Goal: Task Accomplishment & Management: Manage account settings

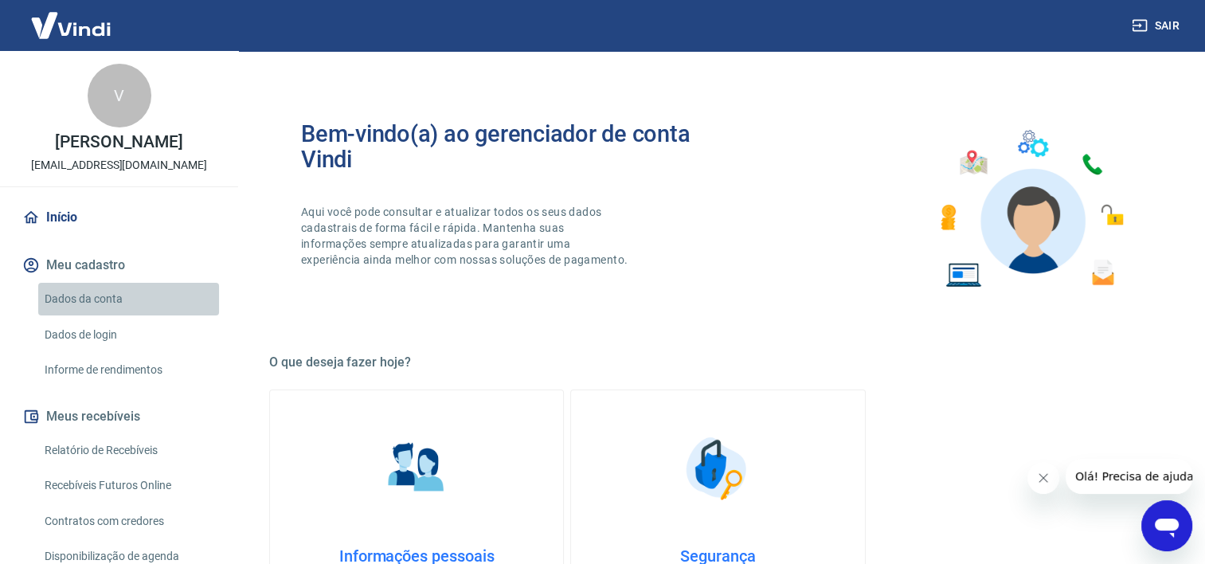
click at [143, 312] on link "Dados da conta" at bounding box center [128, 299] width 181 height 33
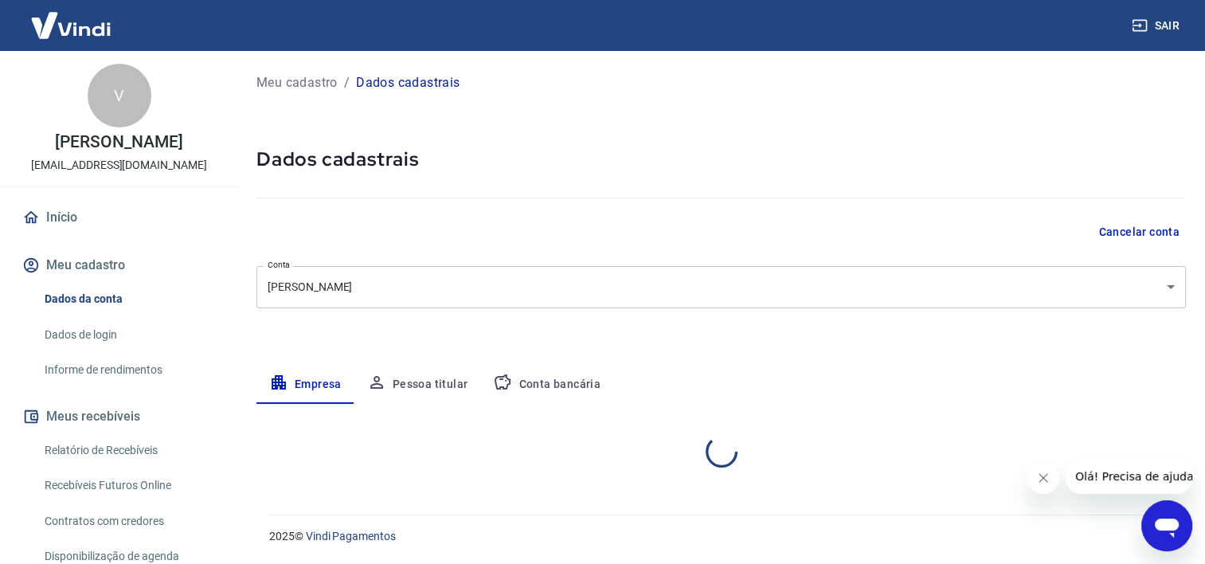
select select "RJ"
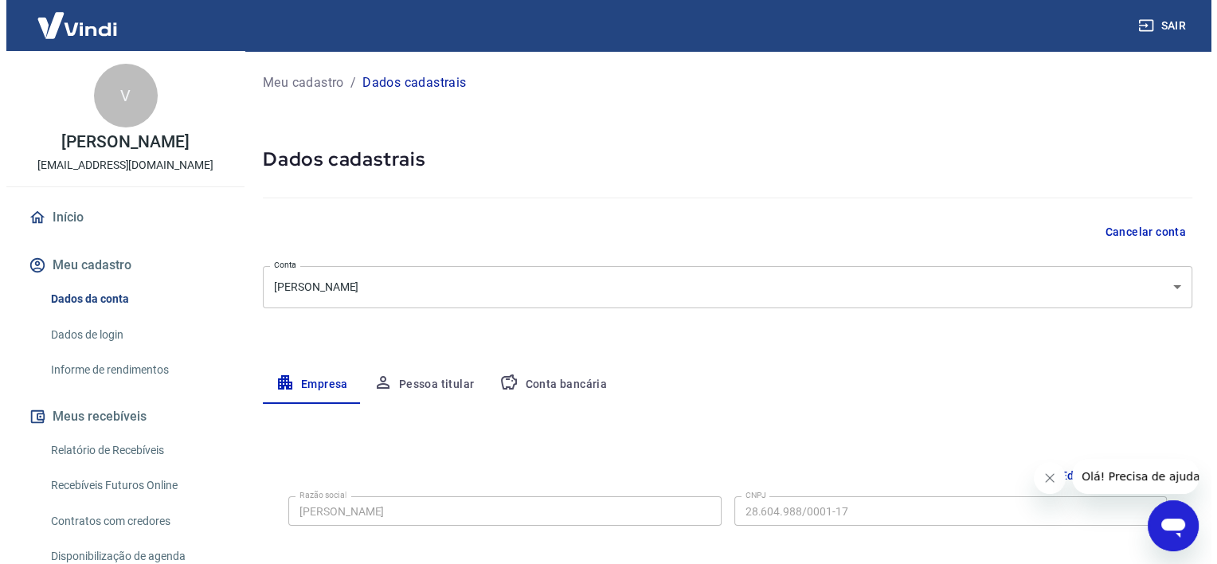
scroll to position [284, 0]
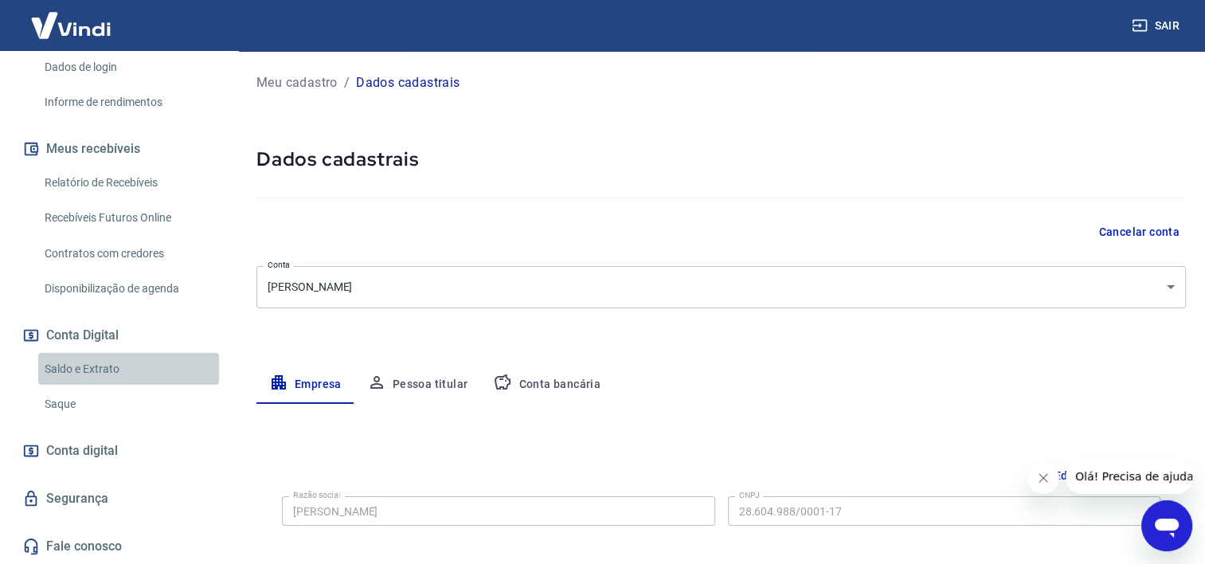
click at [156, 366] on link "Saldo e Extrato" at bounding box center [128, 369] width 181 height 33
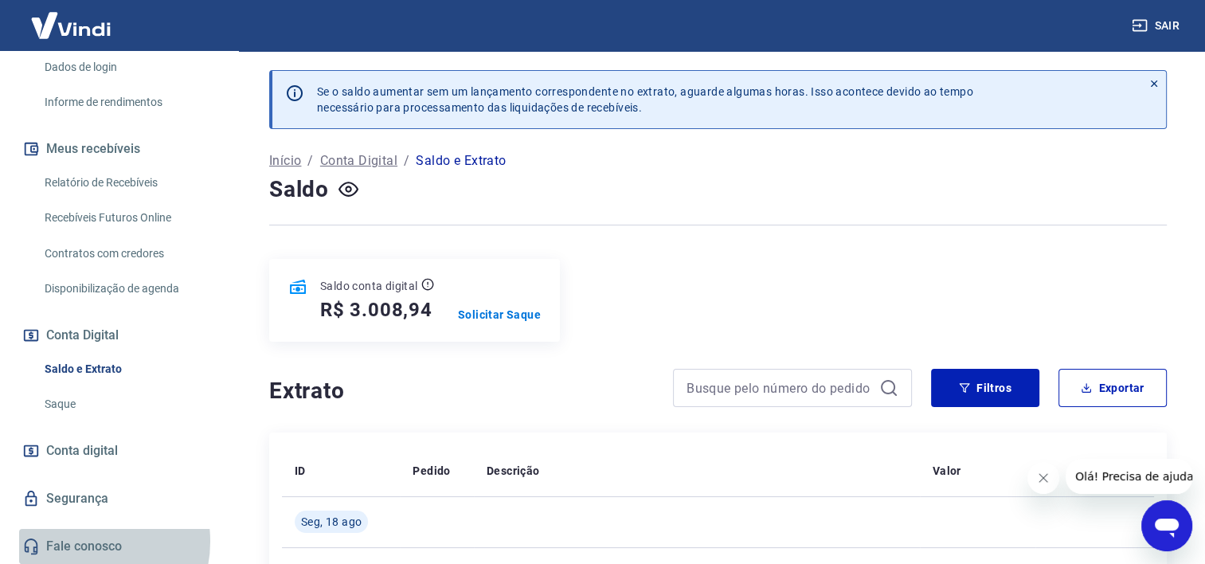
click at [82, 542] on link "Fale conosco" at bounding box center [119, 546] width 200 height 35
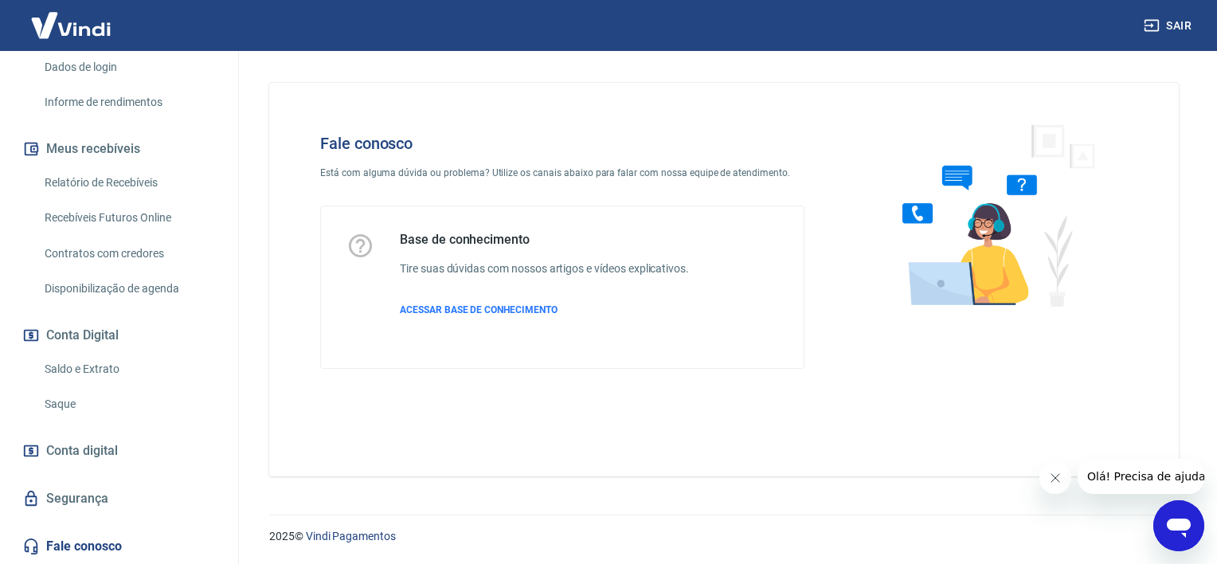
click at [1169, 517] on icon "Abrir janela de mensagens" at bounding box center [1178, 525] width 29 height 29
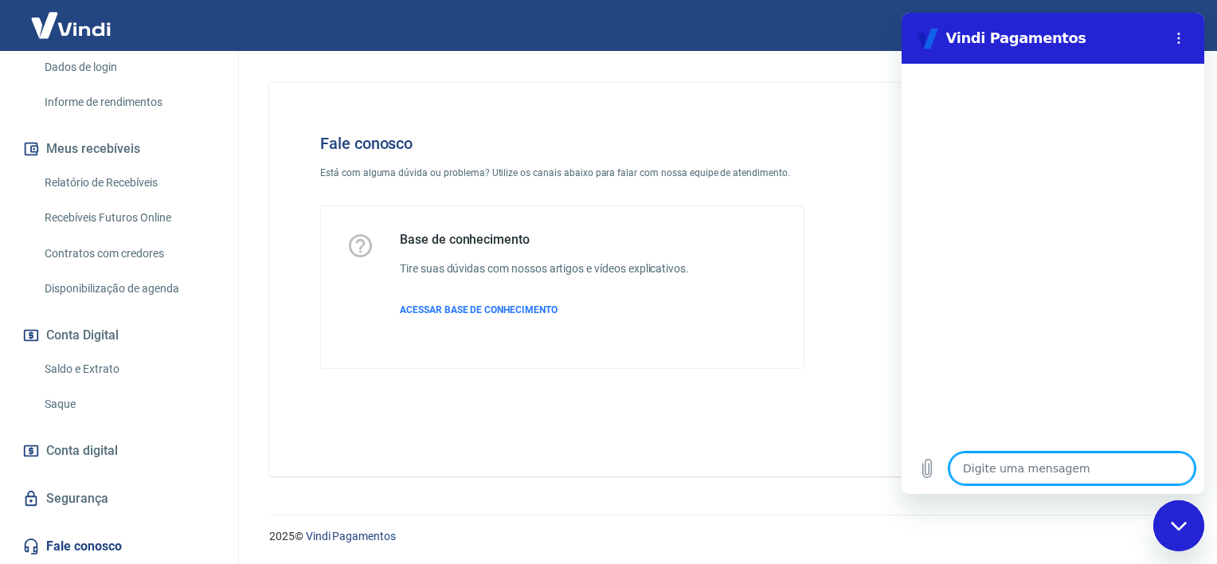
type textarea "o"
type textarea "x"
type textarea "ol"
type textarea "x"
type textarea "olá"
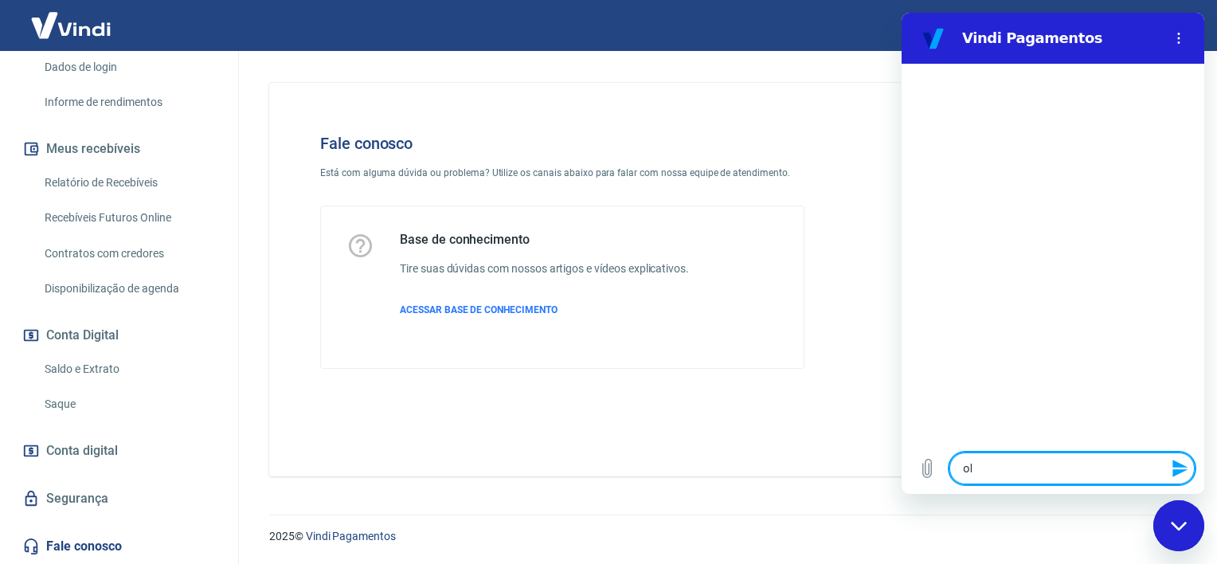
type textarea "x"
type textarea "olá"
type textarea "x"
type textarea "olá e"
type textarea "x"
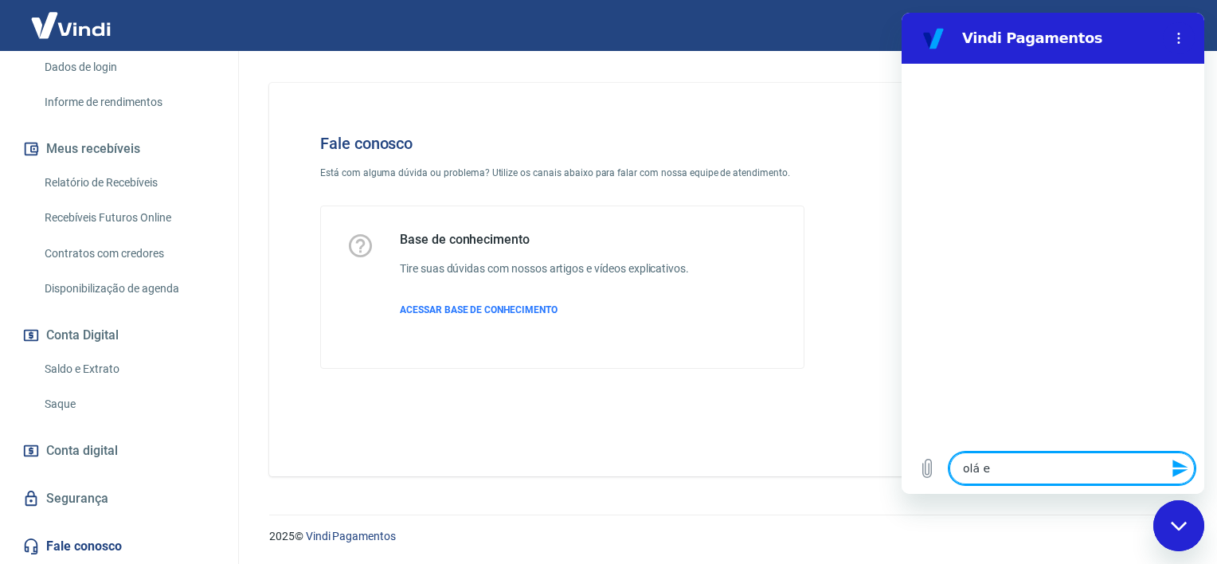
type textarea "olá eu"
type textarea "x"
type textarea "olá eu"
type textarea "x"
type textarea "olá eu s"
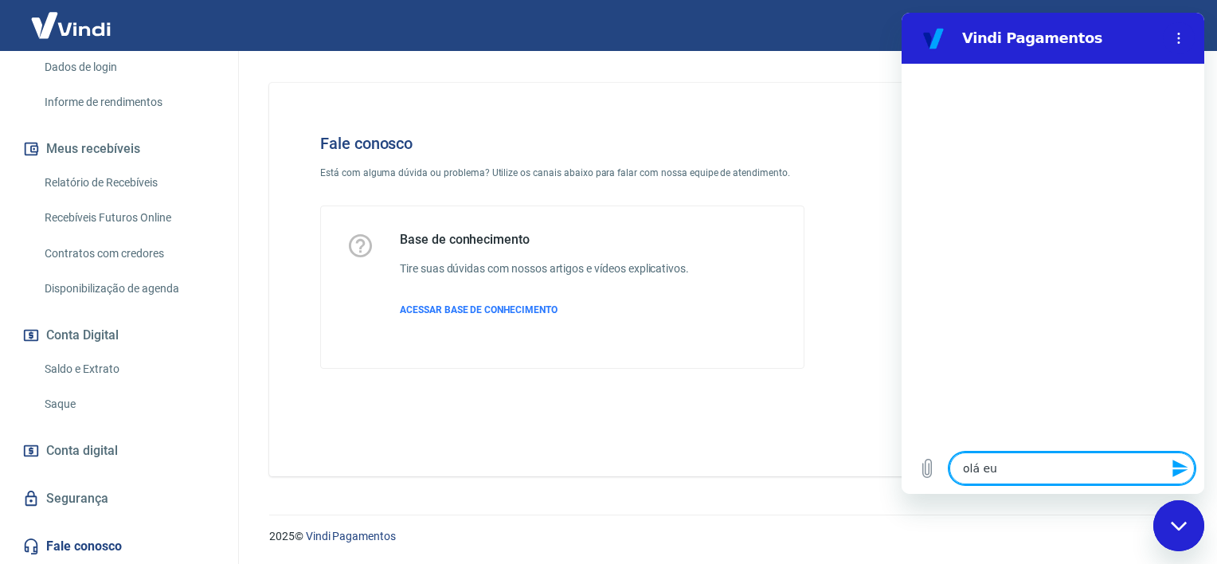
type textarea "x"
type textarea "olá eu so"
type textarea "x"
type textarea "olá eu sol"
type textarea "x"
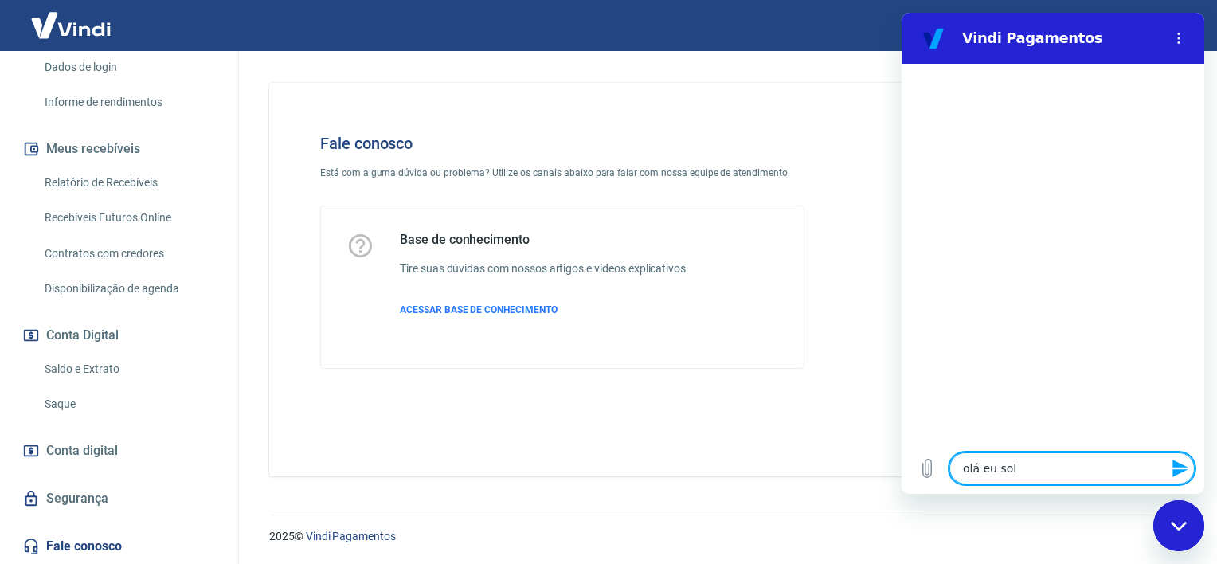
type textarea "olá eu soli"
type textarea "x"
type textarea "olá eu solic"
type textarea "x"
type textarea "olá eu solici"
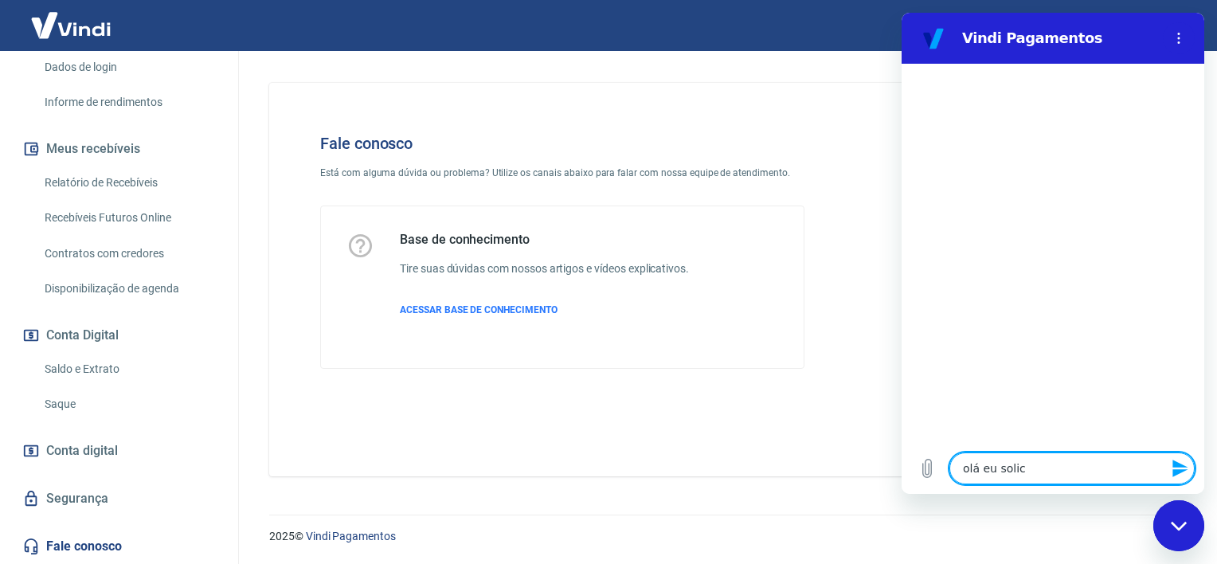
type textarea "x"
type textarea "olá eu solicit"
type textarea "x"
type textarea "olá eu solicite"
type textarea "x"
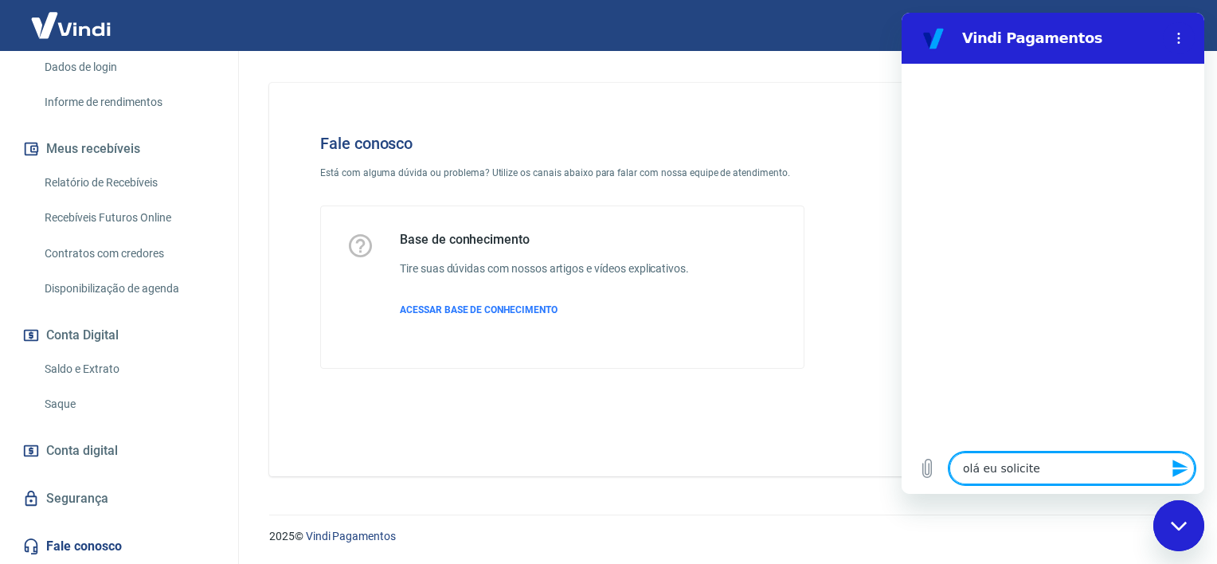
type textarea "olá eu solicitei"
type textarea "x"
type textarea "olá eu solicitei"
type textarea "x"
type textarea "olá eu solicitei e"
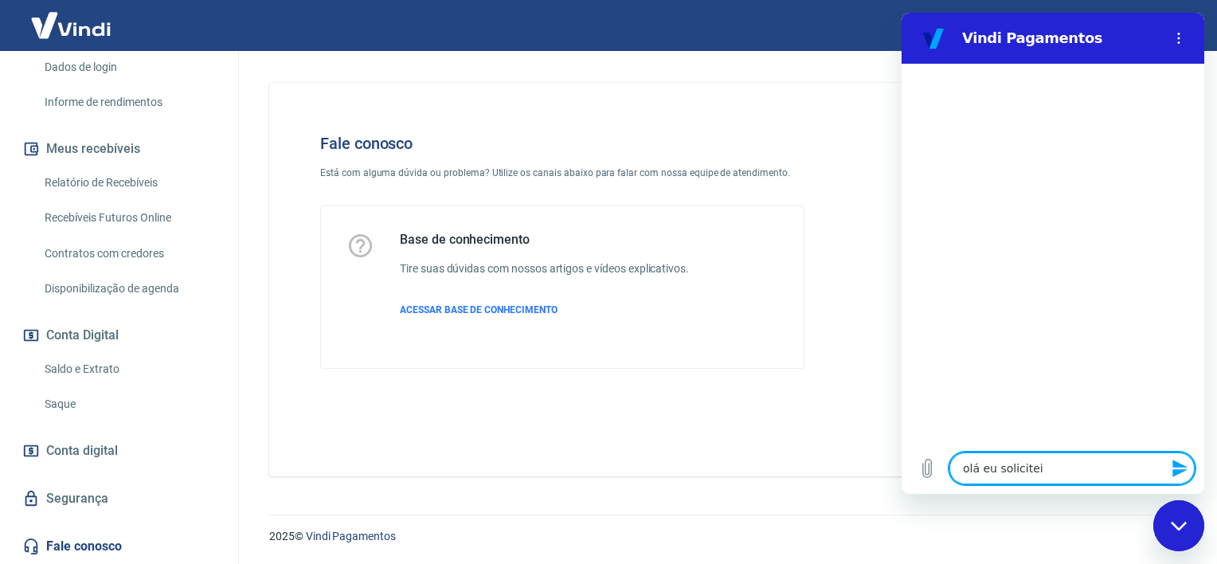
type textarea "x"
type textarea "olá eu solicitei em"
type textarea "x"
type textarea "olá eu solicitei e"
type textarea "x"
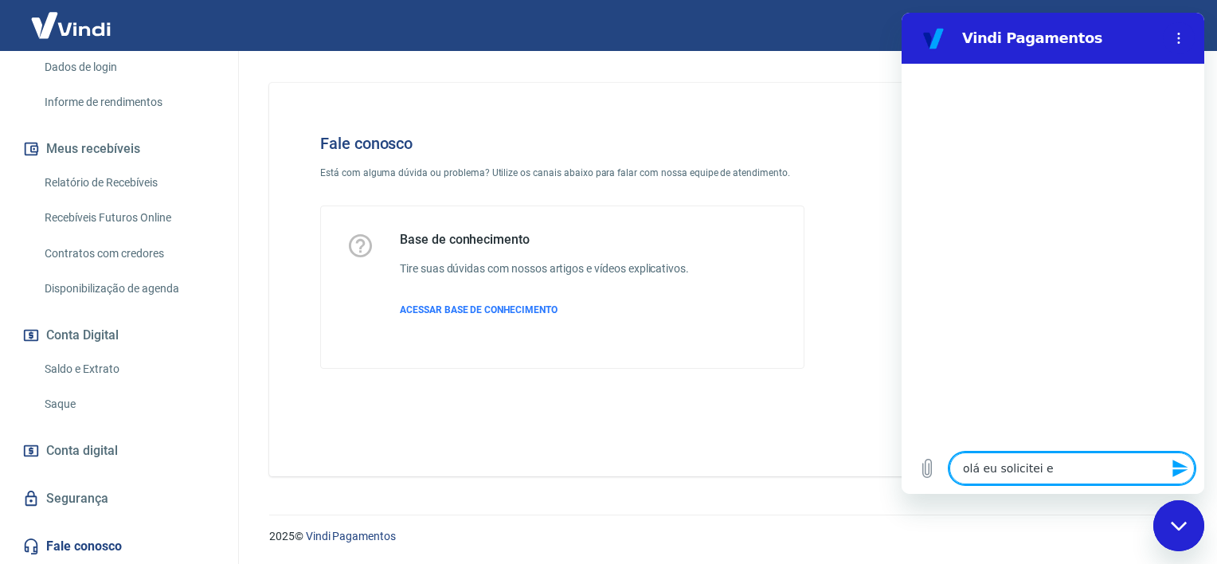
type textarea "olá eu solicitei"
type textarea "x"
type textarea "olá eu solicitei u"
type textarea "x"
type textarea "olá eu solicitei um"
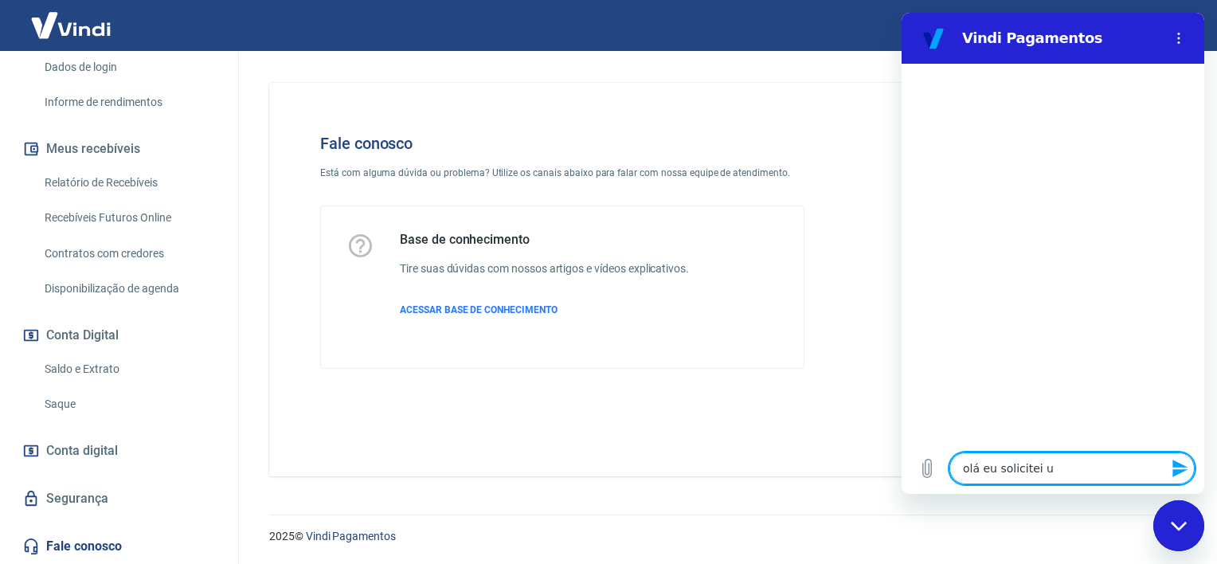
type textarea "x"
type textarea "olá eu solicitei um"
type textarea "x"
type textarea "olá eu solicitei um a"
type textarea "x"
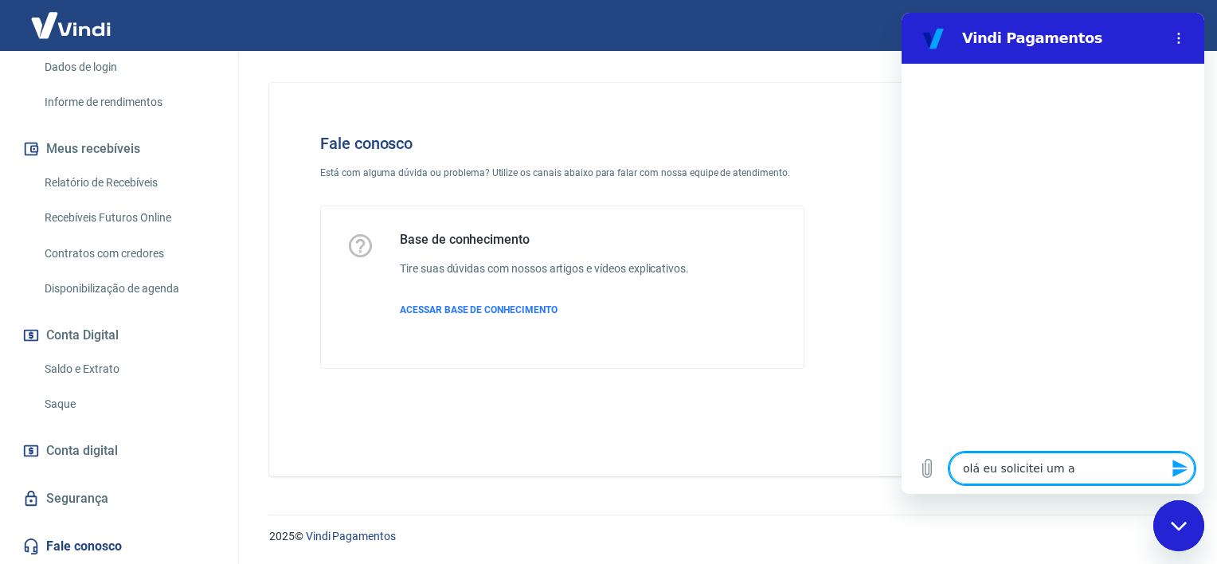
type textarea "olá eu solicitei um ad"
type textarea "x"
type textarea "olá eu solicitei um adi"
type textarea "x"
type textarea "olá eu solicitei um adia"
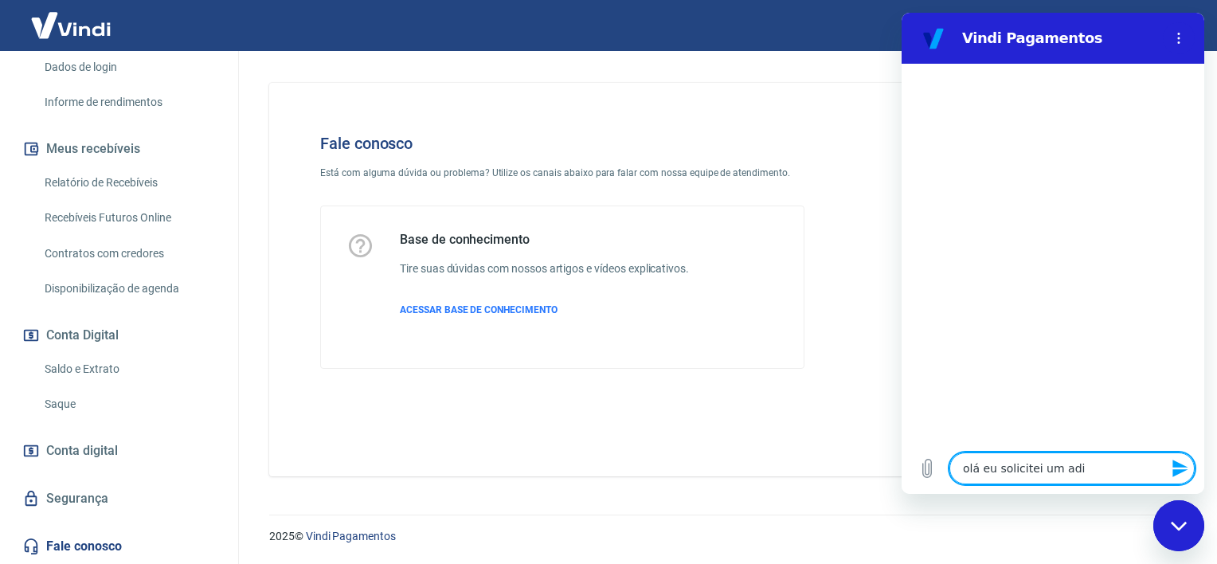
type textarea "x"
type textarea "olá eu solicitei um adian"
type textarea "x"
type textarea "olá eu solicitei um adiant"
type textarea "x"
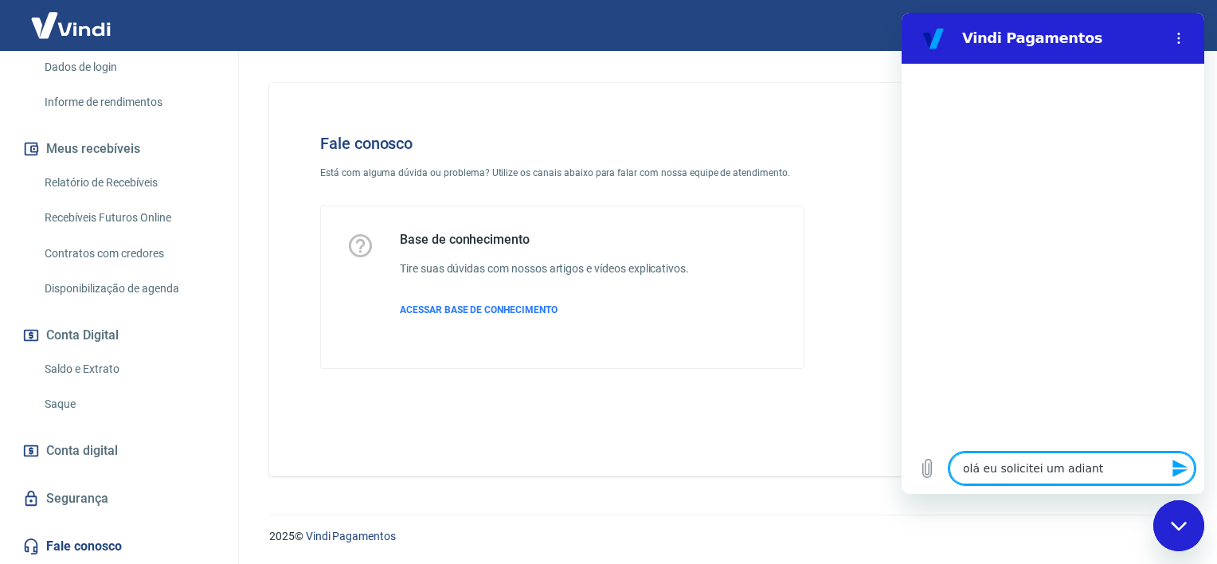
type textarea "olá eu solicitei um adianta"
type textarea "x"
type textarea "olá eu solicitei um adiantam"
type textarea "x"
type textarea "olá eu solicitei um adiantame"
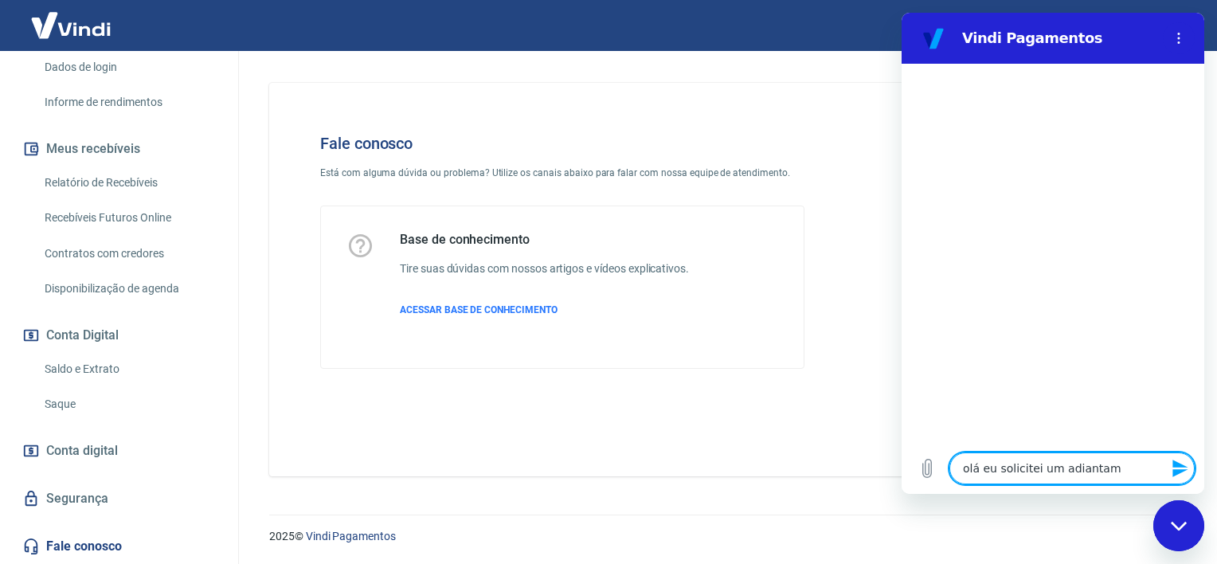
type textarea "x"
type textarea "olá eu solicitei um adiantamen"
type textarea "x"
type textarea "olá eu solicitei um adiantament"
type textarea "x"
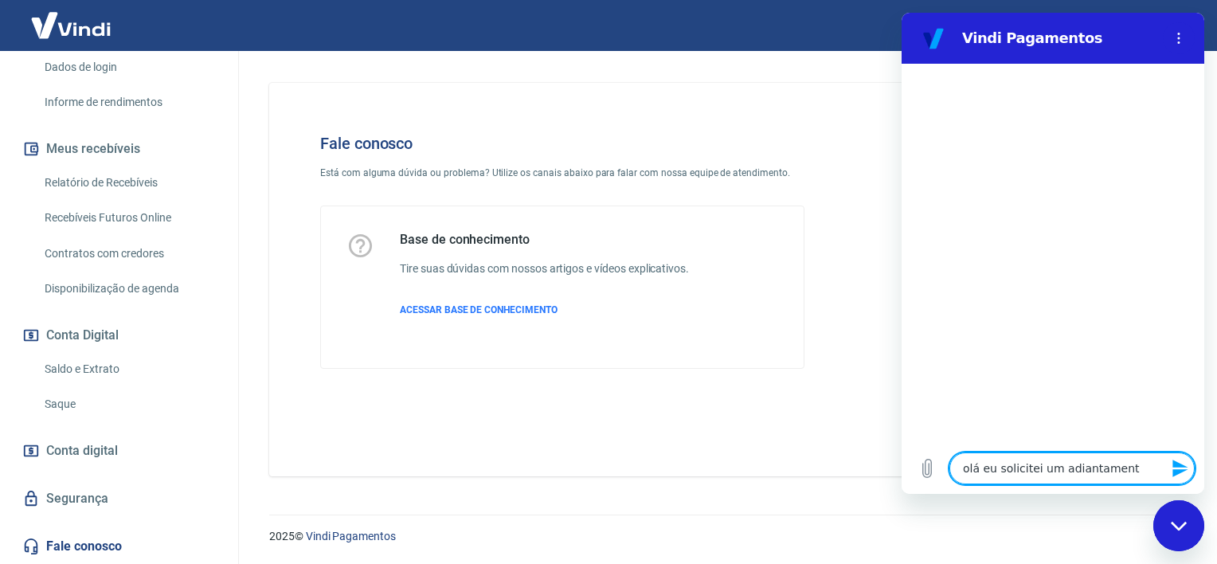
type textarea "olá eu solicitei um adiantamento"
type textarea "x"
type textarea "olá eu solicitei um adiantamento"
type textarea "x"
type textarea "olá eu solicitei um adiantamento e"
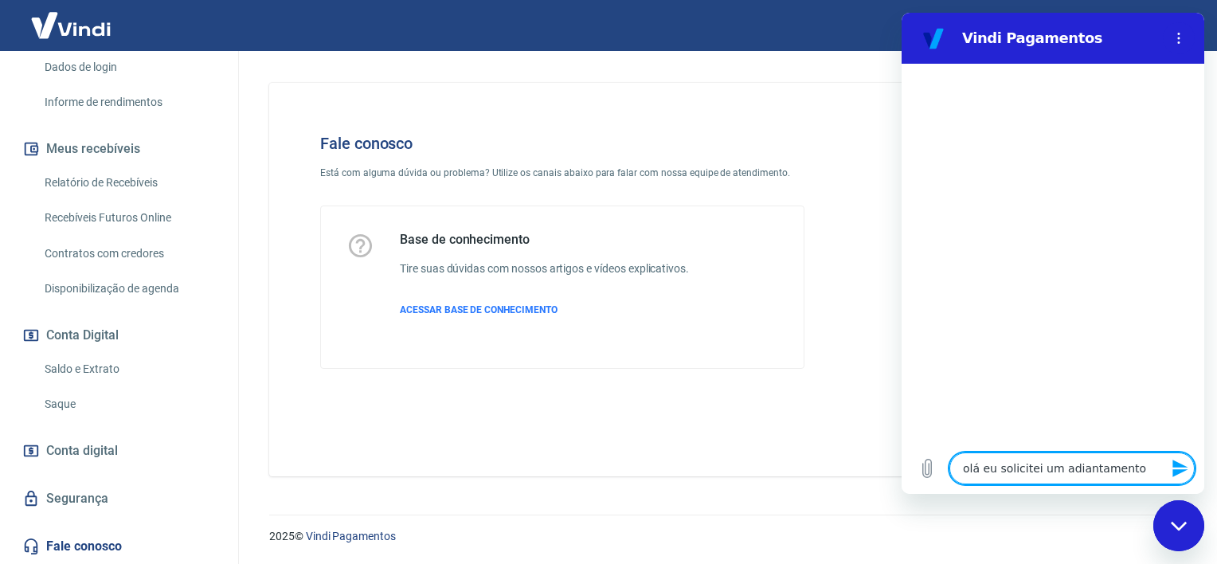
type textarea "x"
type textarea "olá eu solicitei um adiantamento e"
type textarea "x"
type textarea "olá eu solicitei um adiantamento e o"
type textarea "x"
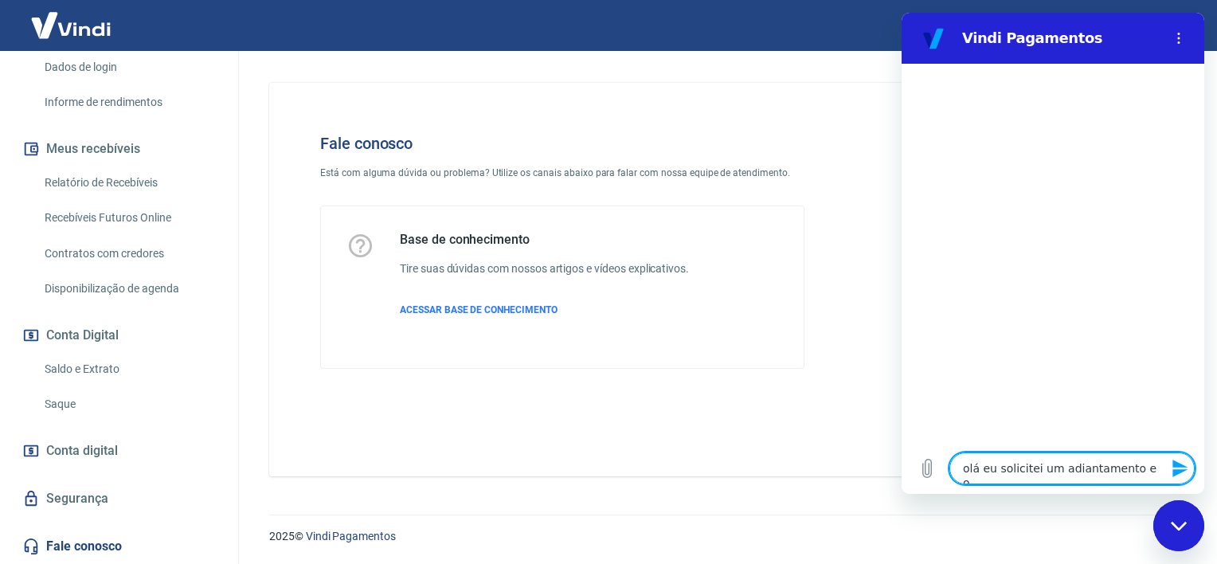
type textarea "olá eu solicitei um adiantamento e o"
type textarea "x"
type textarea "olá eu solicitei um adiantamento e o v"
type textarea "x"
type textarea "olá eu solicitei um adiantamento e o va"
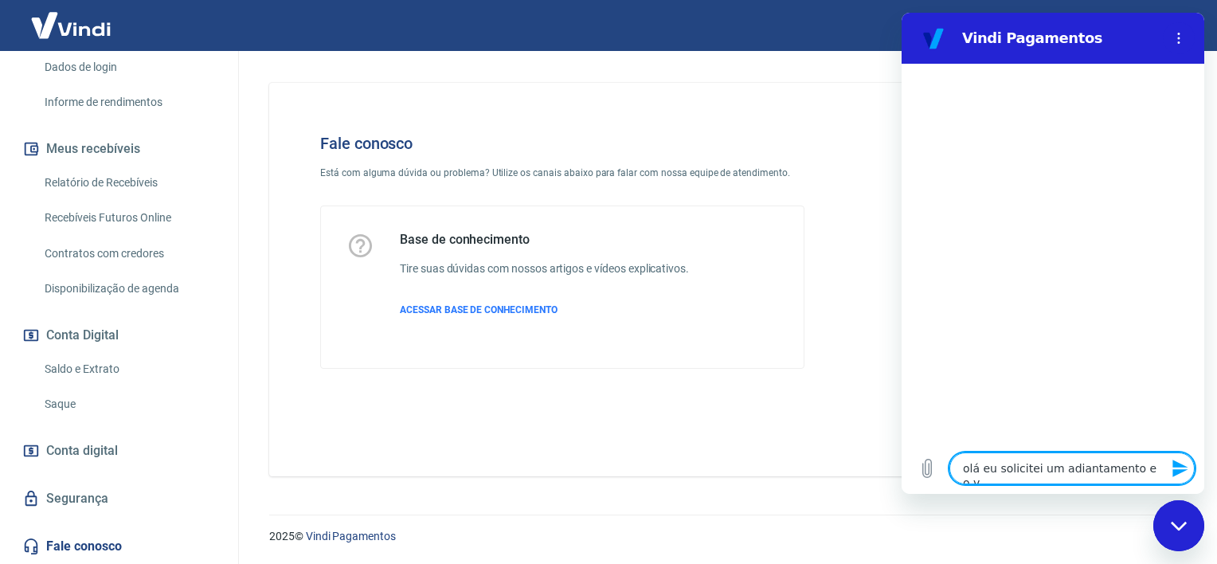
type textarea "x"
type textarea "olá eu solicitei um adiantamento e o val"
type textarea "x"
type textarea "olá eu solicitei um adiantamento e o valo"
type textarea "x"
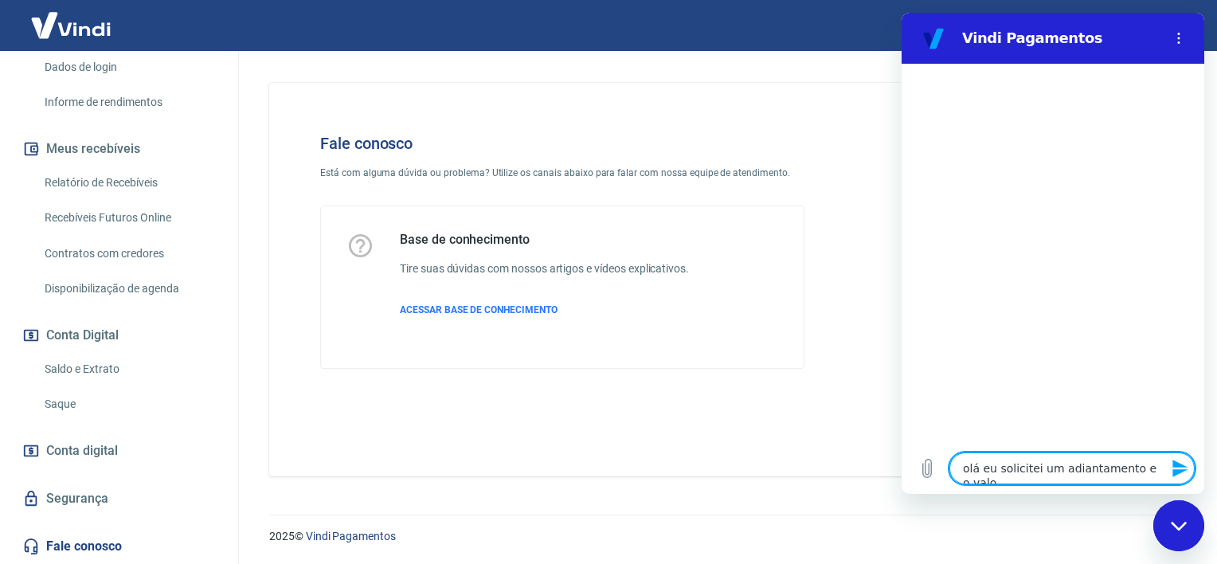
type textarea "olá eu solicitei um adiantamento e o valor"
type textarea "x"
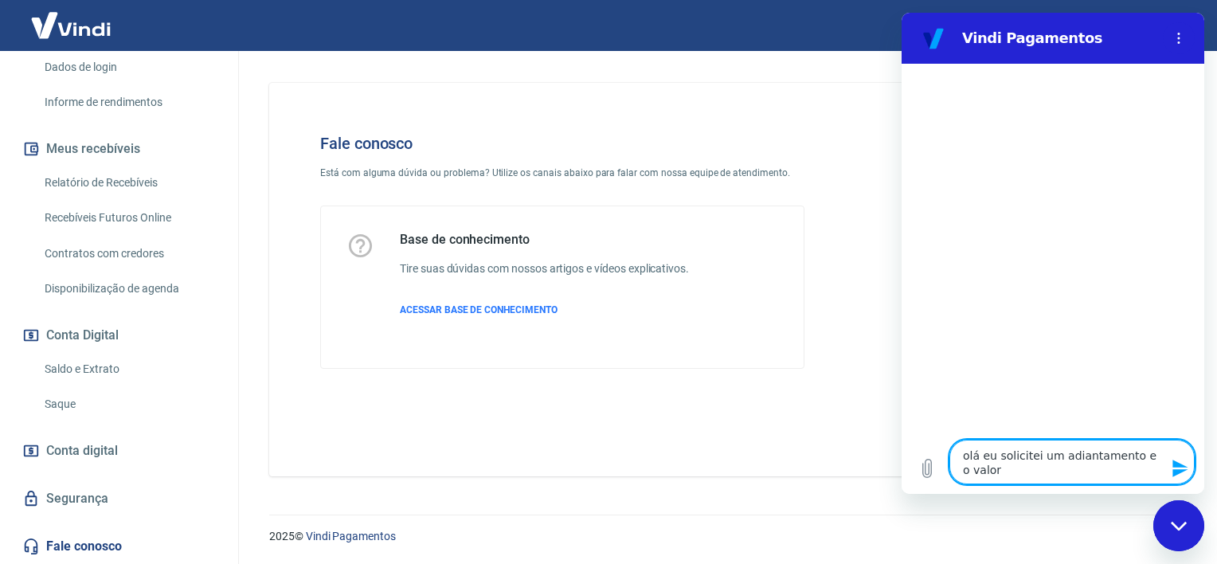
type textarea "olá eu solicitei um adiantamento e o valor"
type textarea "x"
type textarea "olá eu solicitei um adiantamento e o valor e"
type textarea "x"
type textarea "olá eu solicitei um adiantamento e o valor en"
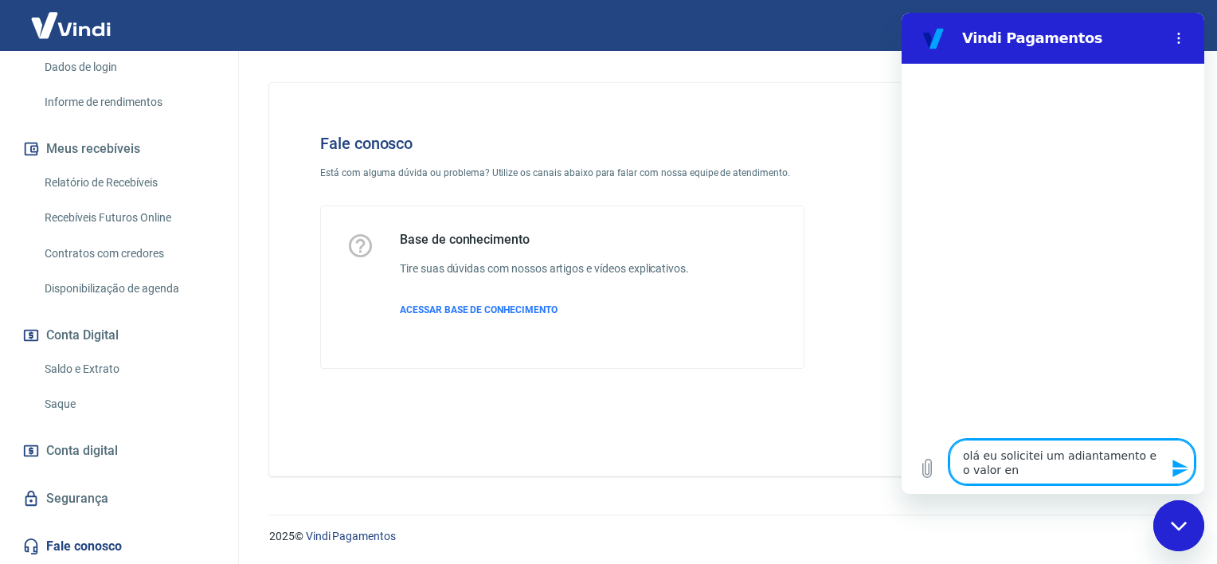
type textarea "x"
type textarea "olá eu solicitei um adiantamento e o valor ent"
type textarea "x"
type textarea "olá eu solicitei um adiantamento e o valor entr"
type textarea "x"
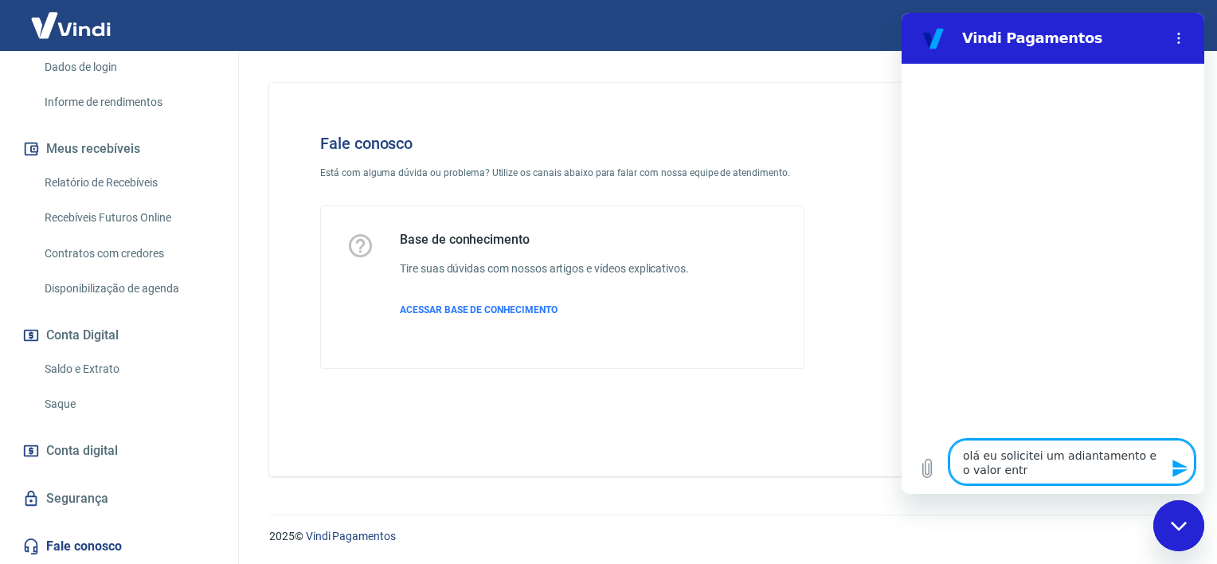
type textarea "olá eu solicitei um adiantamento e o valor entra"
type textarea "x"
type textarea "olá eu solicitei um adiantamento e o valor entrav"
type textarea "x"
type textarea "olá eu solicitei um adiantamento e o valor entrava"
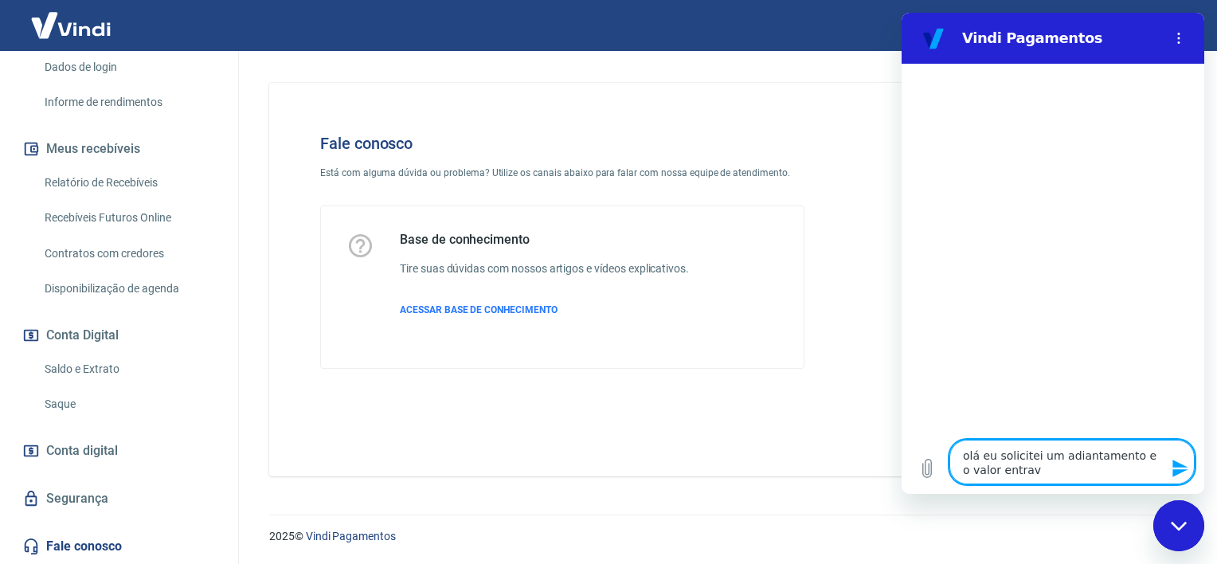
type textarea "x"
type textarea "olá eu solicitei um adiantamento e o valor entrava"
type textarea "x"
type textarea "olá eu solicitei um adiantamento e o valor entrava a"
type textarea "x"
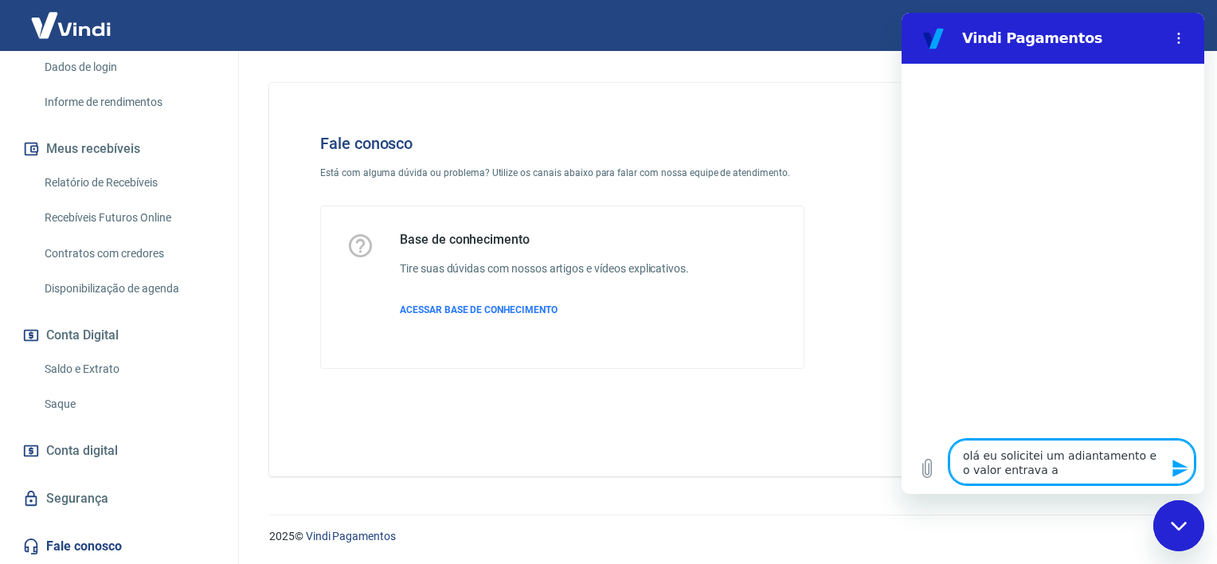
type textarea "olá eu solicitei um adiantamento e o valor entrava au"
type textarea "x"
type textarea "olá eu solicitei um adiantamento e o valor entrava aut"
type textarea "x"
type textarea "olá eu solicitei um adiantamento e o valor entrava auto"
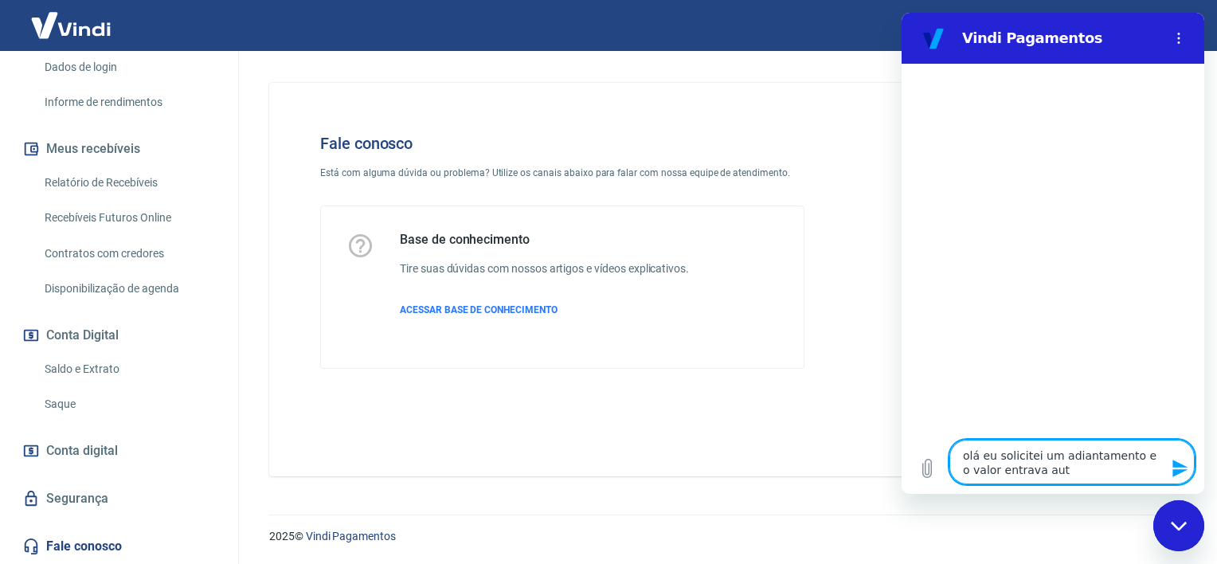
type textarea "x"
type textarea "olá eu solicitei um adiantamento e o valor entrava auto"
type textarea "x"
type textarea "olá eu solicitei um adiantamento e o valor entrava auto"
type textarea "x"
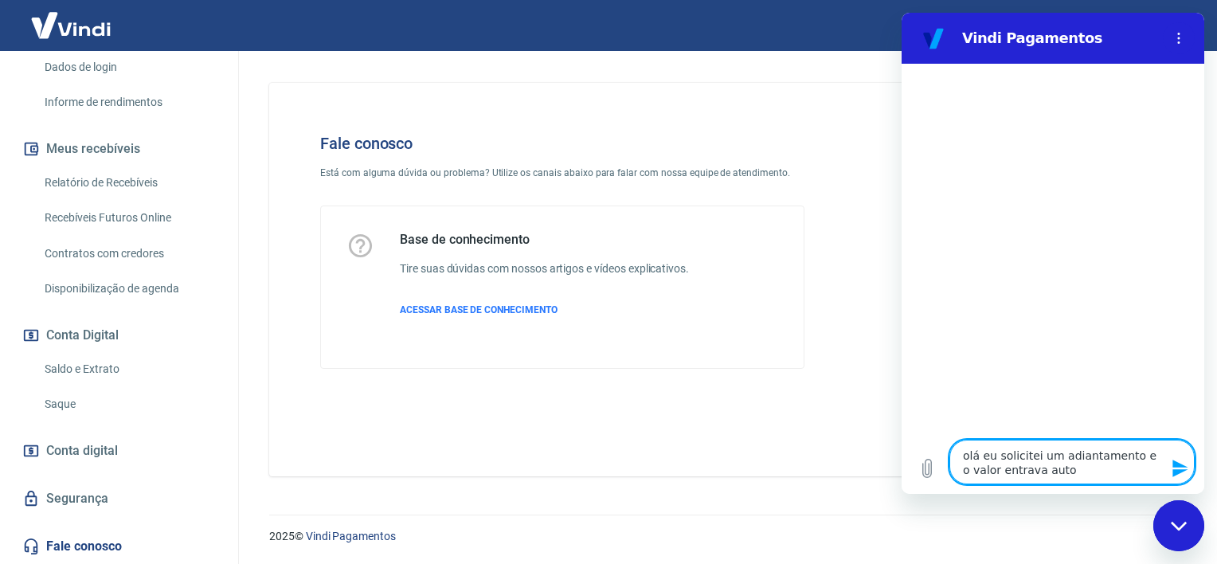
type textarea "olá eu solicitei um adiantamento e o valor entrava autom"
type textarea "x"
type textarea "olá eu solicitei um adiantamento e o valor entrava automa"
type textarea "x"
type textarea "olá eu solicitei um adiantamento e o valor entrava automat"
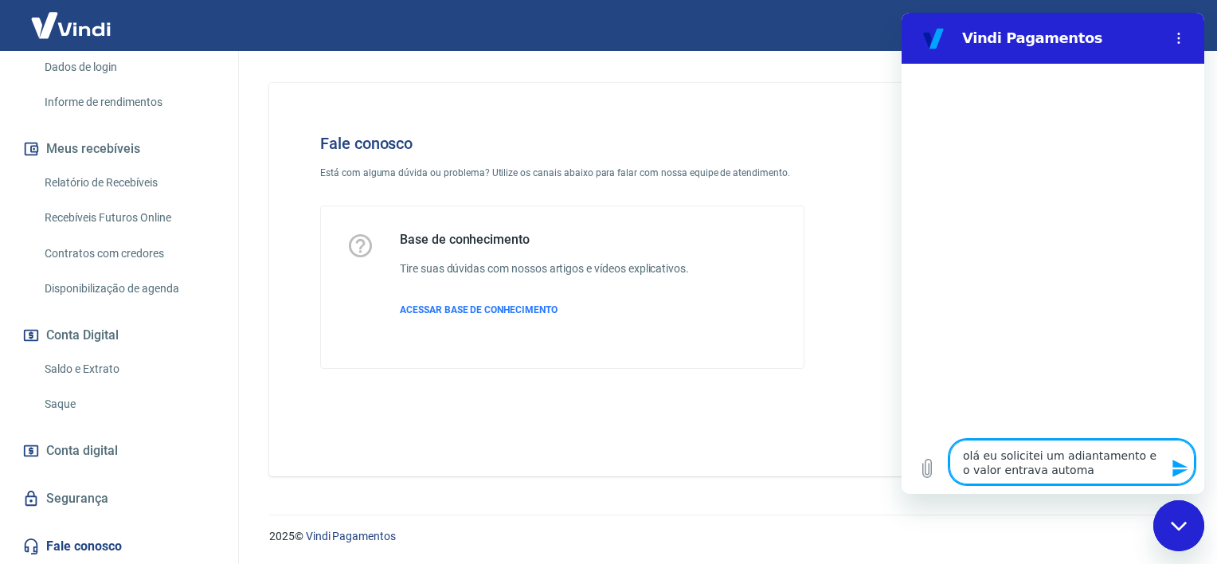
type textarea "x"
type textarea "olá eu solicitei um adiantamento e o valor entrava automati"
type textarea "x"
type textarea "olá eu solicitei um adiantamento e o valor entrava automatic"
type textarea "x"
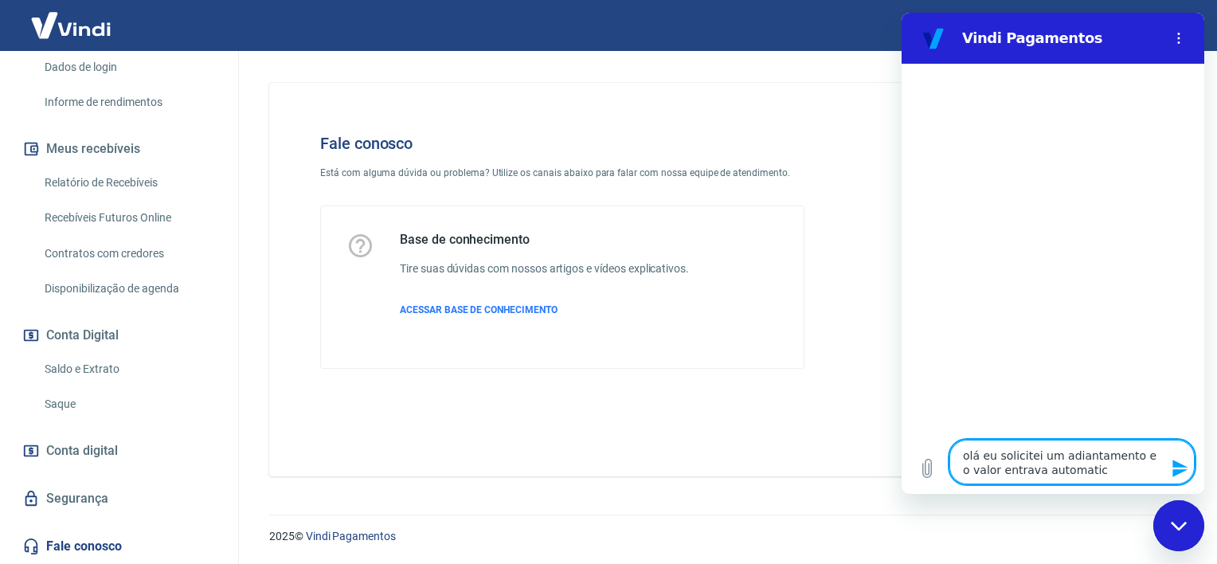
type textarea "olá eu solicitei um adiantamento e o valor entrava automatica"
type textarea "x"
type textarea "olá eu solicitei um adiantamento e o valor entrava automaticae"
type textarea "x"
type textarea "olá eu solicitei um adiantamento e o valor entrava automatica"
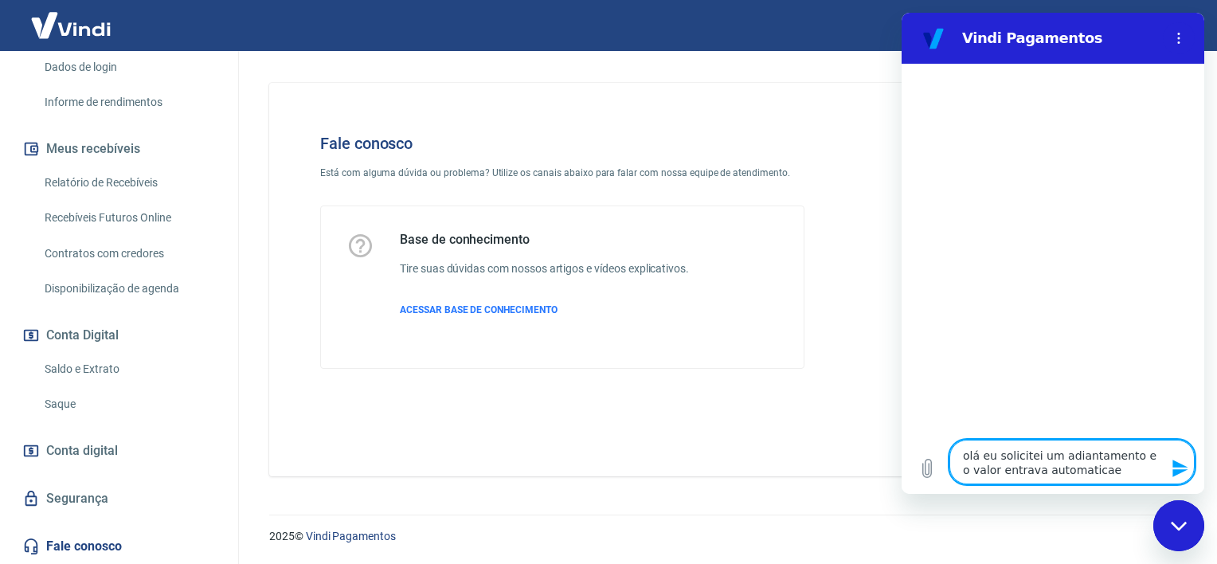
type textarea "x"
type textarea "olá eu solicitei um adiantamento e o valor entrava automaticam"
type textarea "x"
type textarea "olá eu solicitei um adiantamento e o valor entrava automaticame"
type textarea "x"
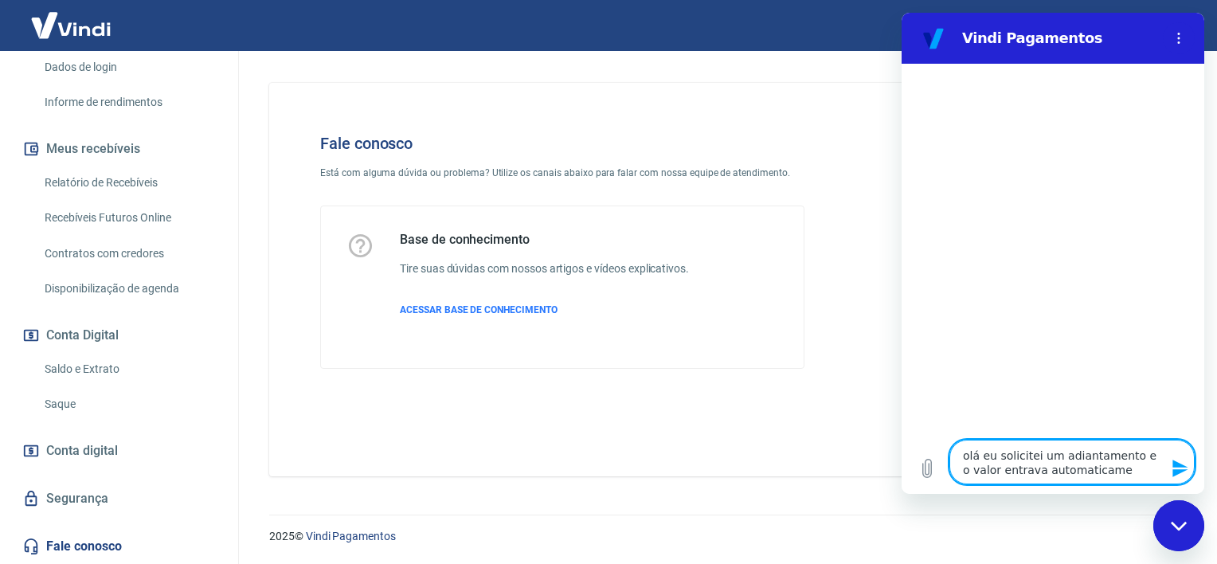
type textarea "olá eu solicitei um adiantamento e o valor entrava automaticamen"
type textarea "x"
type textarea "olá eu solicitei um adiantamento e o valor entrava automaticament"
type textarea "x"
type textarea "olá eu solicitei um adiantamento e o valor entrava automaticamente"
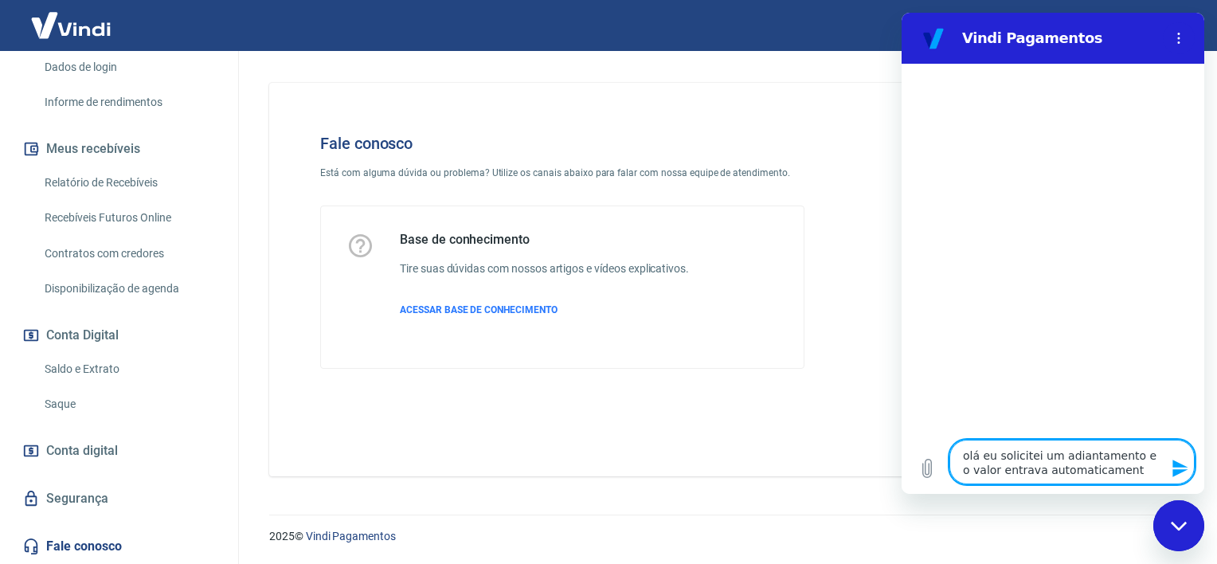
type textarea "x"
type textarea "olá eu solicitei um adiantamento e o valor entrava automaticamente"
type textarea "x"
type textarea "olá eu solicitei um adiantamento e o valor entrava automaticamente n"
type textarea "x"
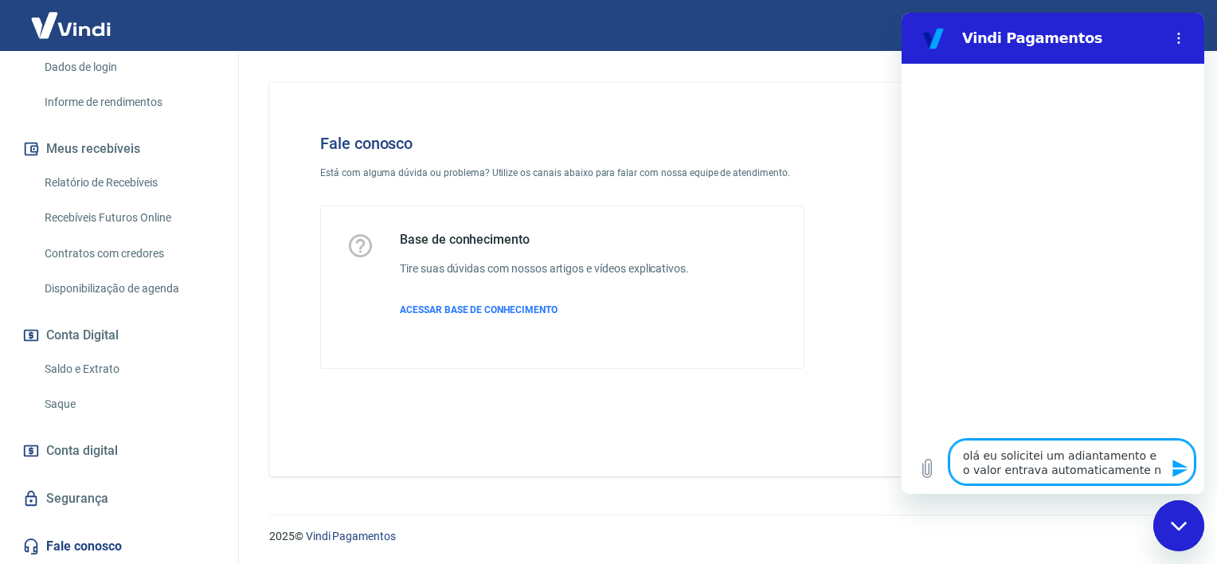
type textarea "olá eu solicitei um adiantamento e o valor entrava automaticamente na"
type textarea "x"
type textarea "olá eu solicitei um adiantamento e o valor entrava automaticamente na"
type textarea "x"
type textarea "olá eu solicitei um adiantamento e o valor entrava automaticamente na m"
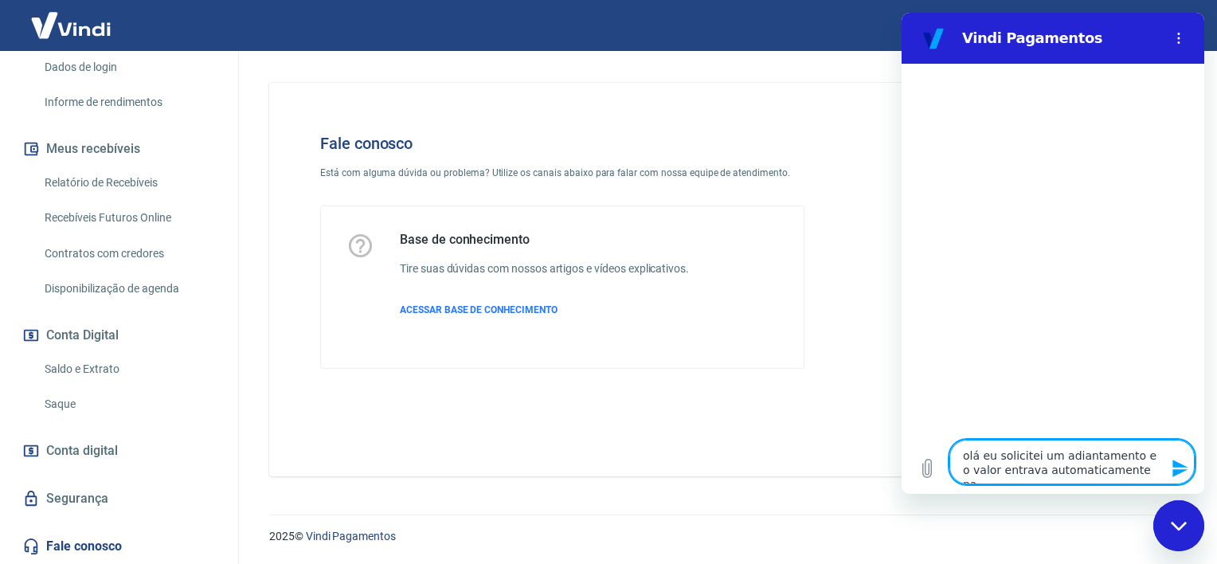
type textarea "x"
type textarea "olá eu solicitei um adiantamento e o valor entrava automaticamente na mi"
type textarea "x"
type textarea "olá eu solicitei um adiantamento e o valor entrava automaticamente na min"
type textarea "x"
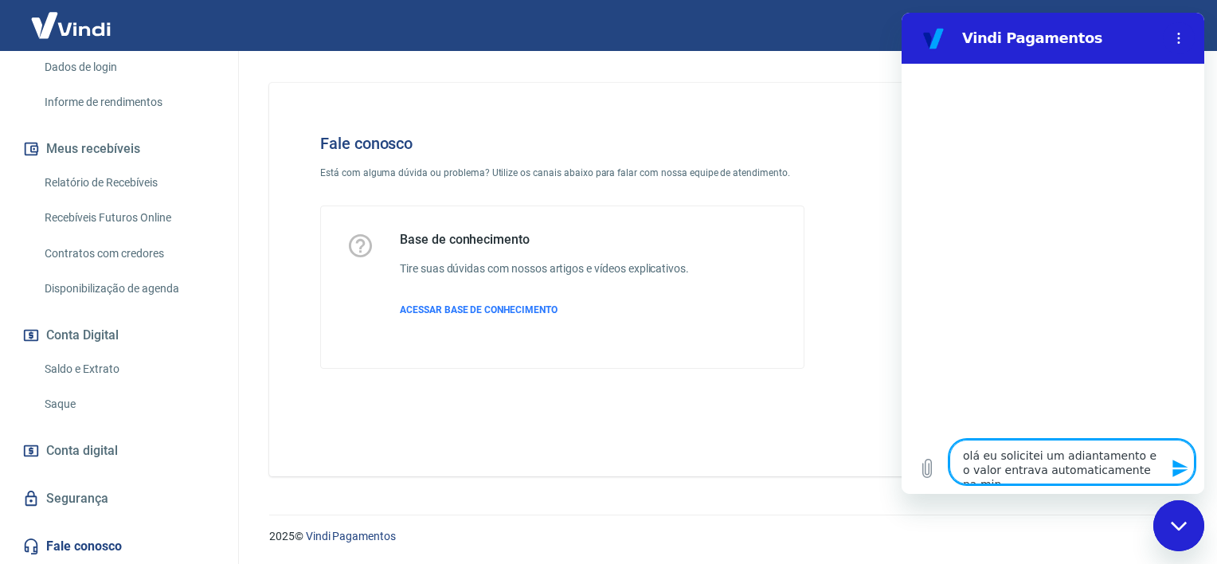
type textarea "olá eu solicitei um adiantamento e o valor entrava automaticamente na minh"
type textarea "x"
type textarea "olá eu solicitei um adiantamento e o valor entrava automaticamente na minha"
type textarea "x"
type textarea "olá eu solicitei um adiantamento e o valor entrava automaticamente na minha"
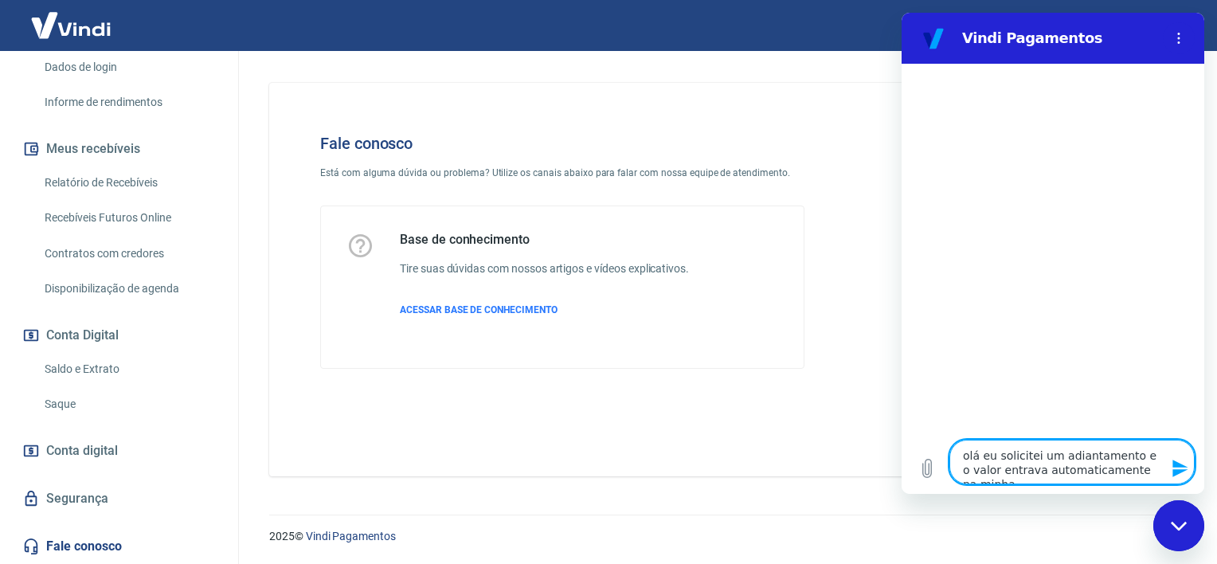
type textarea "x"
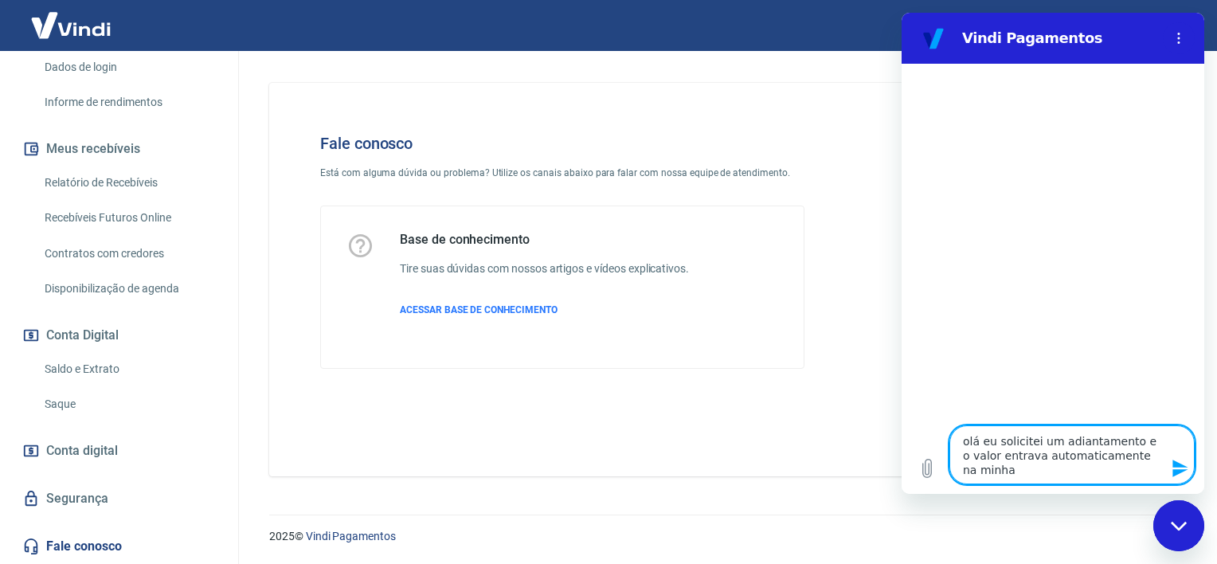
type textarea "olá eu solicitei um adiantamento e o valor entrava automaticamente na minha c"
type textarea "x"
type textarea "olá eu solicitei um adiantamento e o valor entrava automaticamente na minha co"
type textarea "x"
type textarea "olá eu solicitei um adiantamento e o valor entrava automaticamente na minha con"
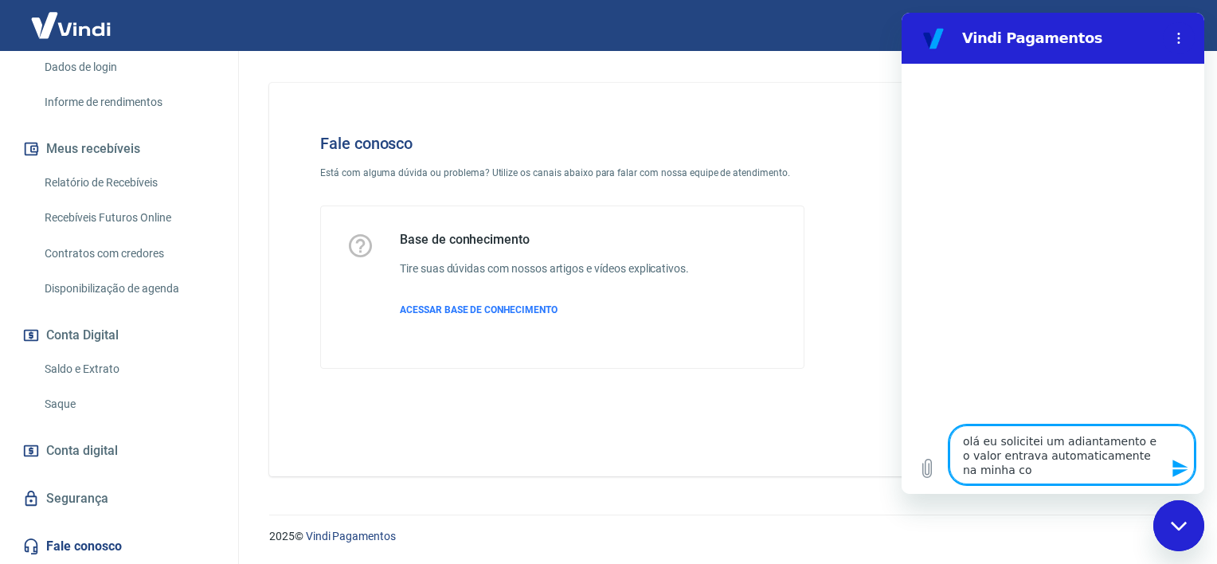
type textarea "x"
type textarea "olá eu solicitei um adiantamento e o valor entrava automaticamente na minha co"
type textarea "x"
type textarea "olá eu solicitei um adiantamento e o valor entrava automaticamente na minha con"
type textarea "x"
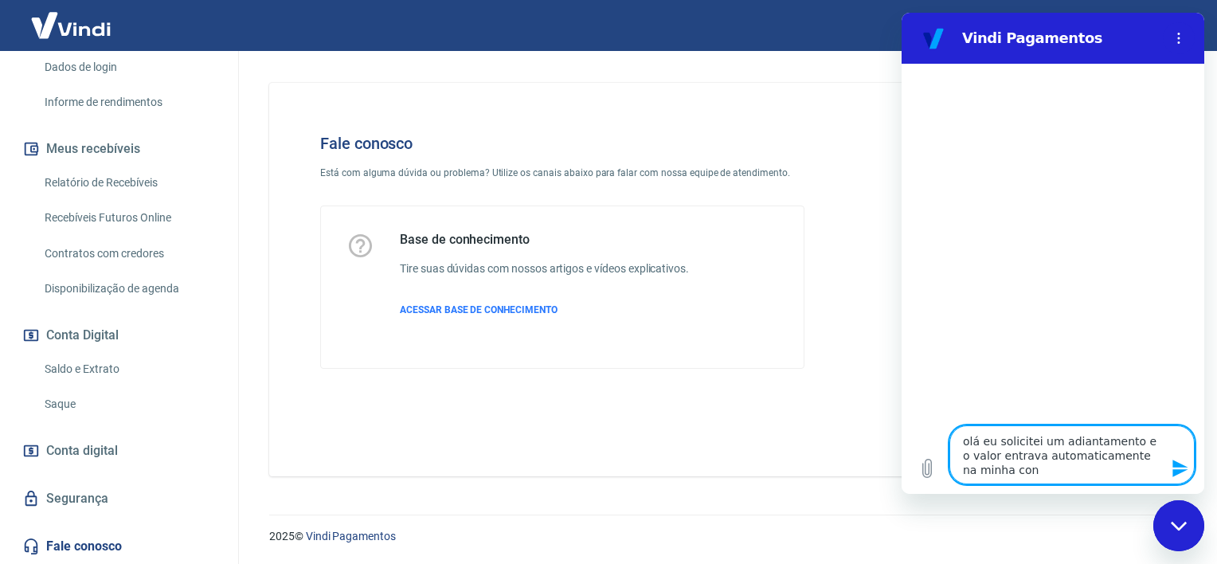
type textarea "olá eu solicitei um adiantamento e o valor entrava automaticamente na minha cont"
type textarea "x"
type textarea "olá eu solicitei um adiantamento e o valor entrava automaticamente na minha con…"
type textarea "x"
type textarea "olá eu solicitei um adiantamento e o valor entrava automaticamente na minha con…"
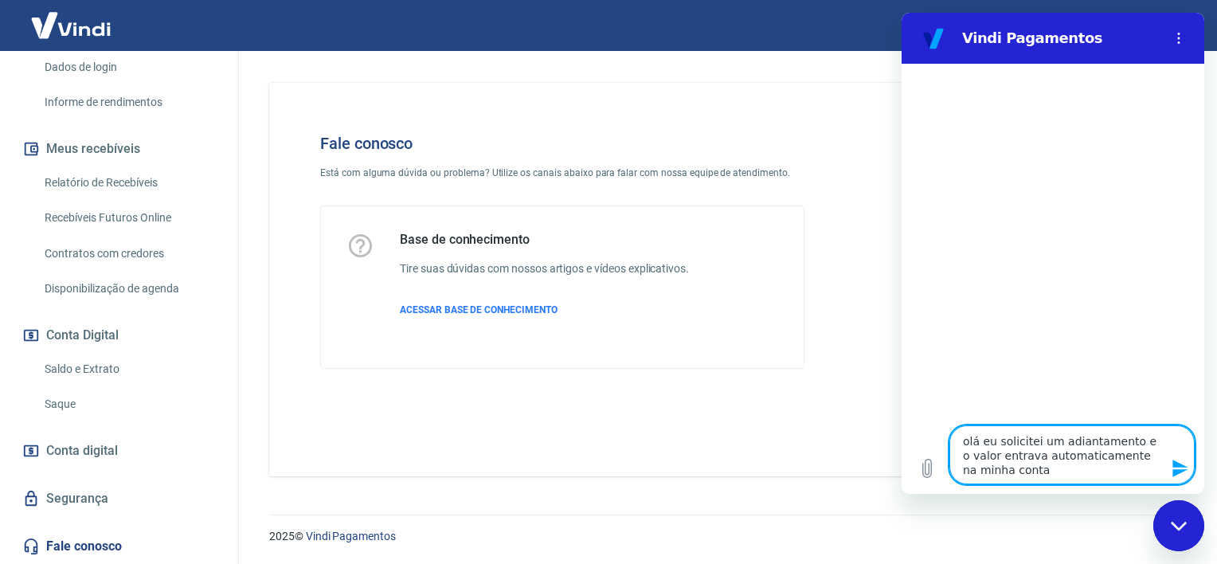
type textarea "x"
type textarea "olá eu solicitei um adiantamento e o valor entrava automaticamente na minha con…"
type textarea "x"
type textarea "olá eu solicitei um adiantamento e o valor entrava automaticamente na minha con…"
type textarea "x"
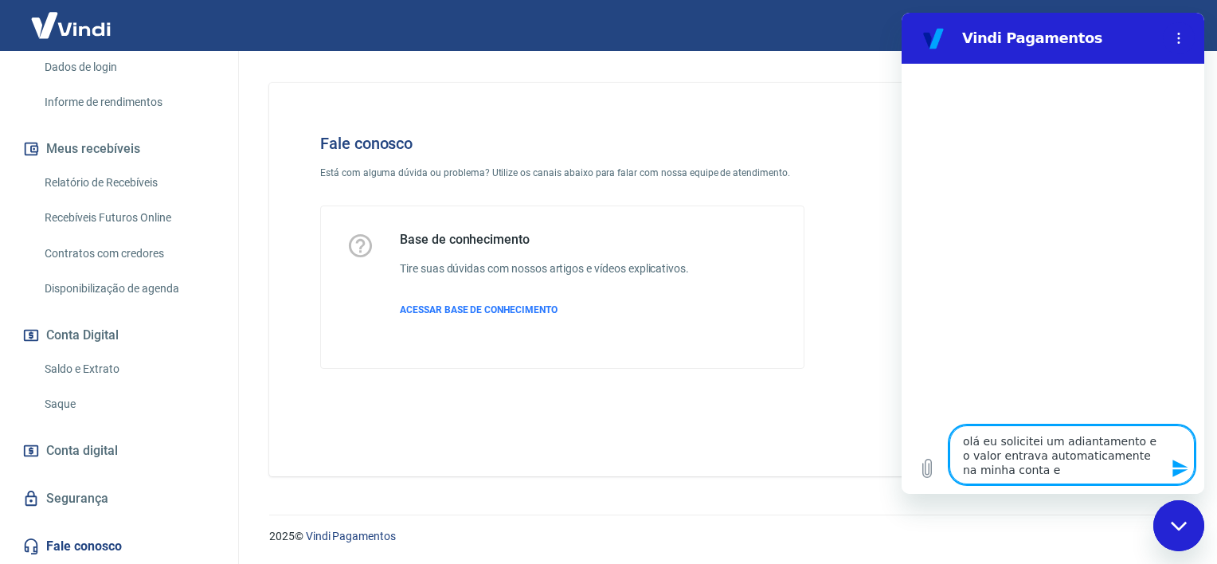
type textarea "olá eu solicitei um adiantamento e o valor entrava automaticamente na minha con…"
type textarea "x"
type textarea "olá eu solicitei um adiantamento e o valor entrava automaticamente na minha con…"
type textarea "x"
type textarea "olá eu solicitei um adiantamento e o valor entrava automaticamente na minha con…"
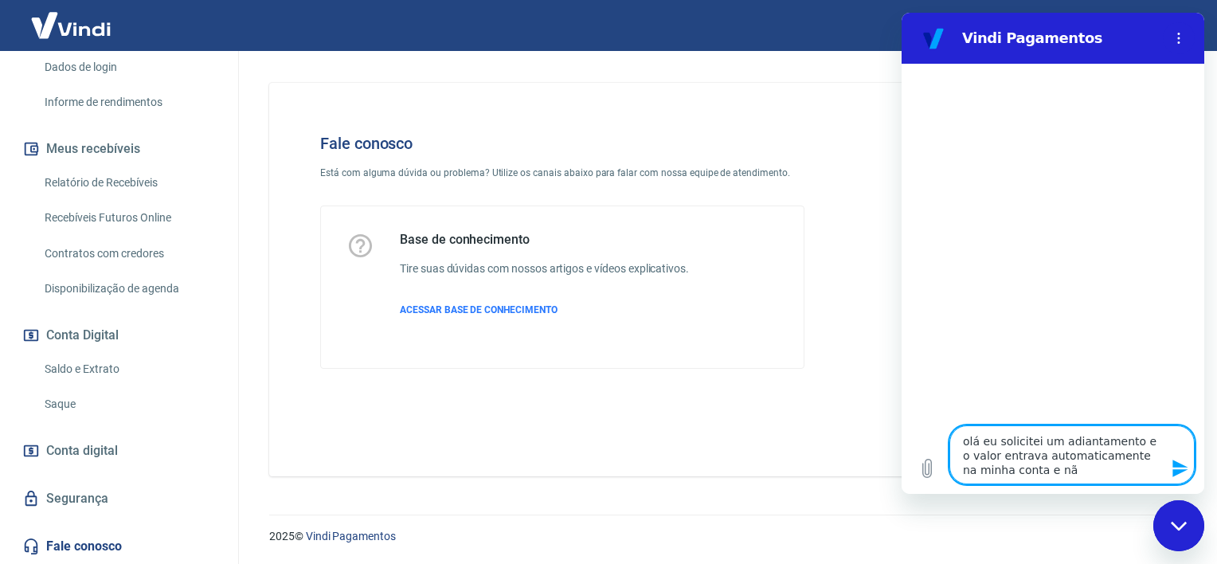
type textarea "x"
type textarea "olá eu solicitei um adiantamento e o valor entrava automaticamente na minha con…"
type textarea "x"
type textarea "olá eu solicitei um adiantamento e o valor entrava automaticamente na minha con…"
type textarea "x"
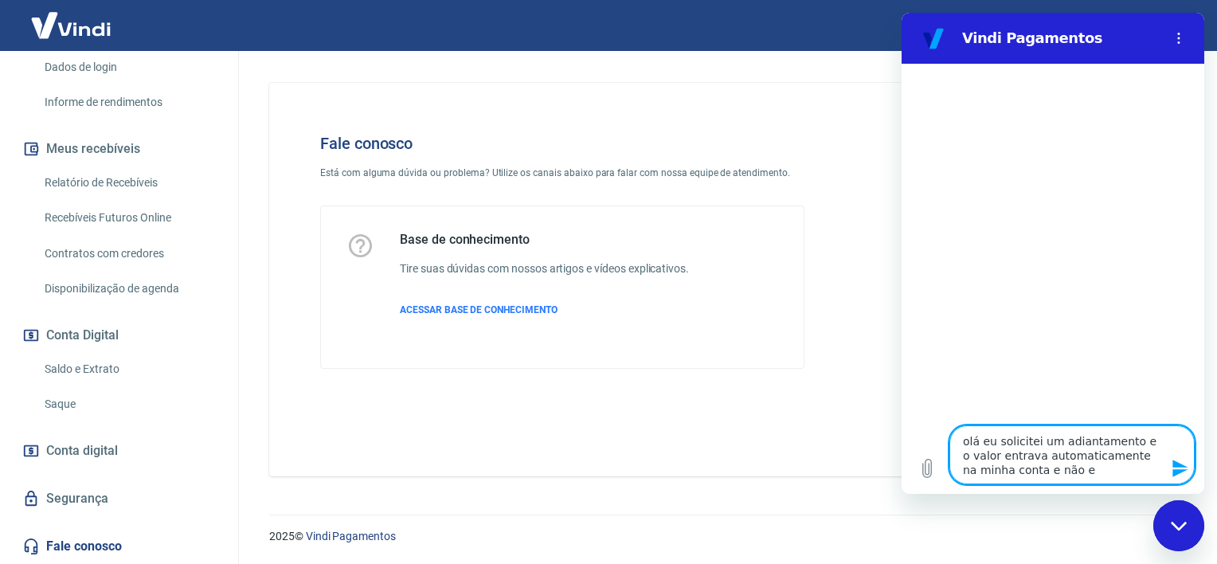
type textarea "olá eu solicitei um adiantamento e o valor entrava automaticamente na minha con…"
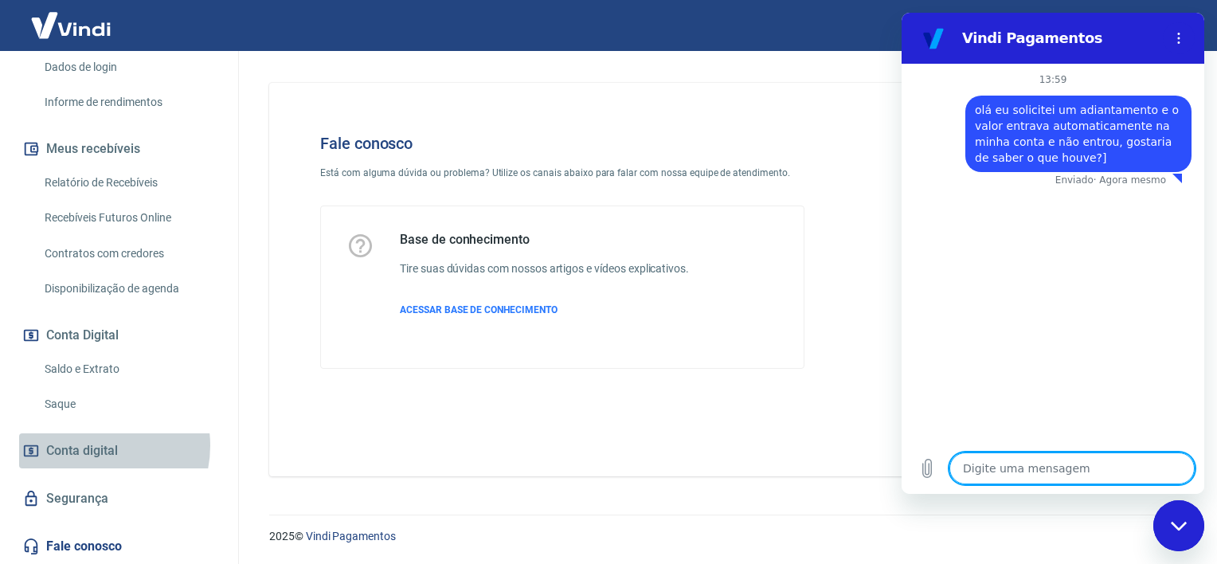
click at [89, 446] on span "Conta digital" at bounding box center [82, 451] width 72 height 22
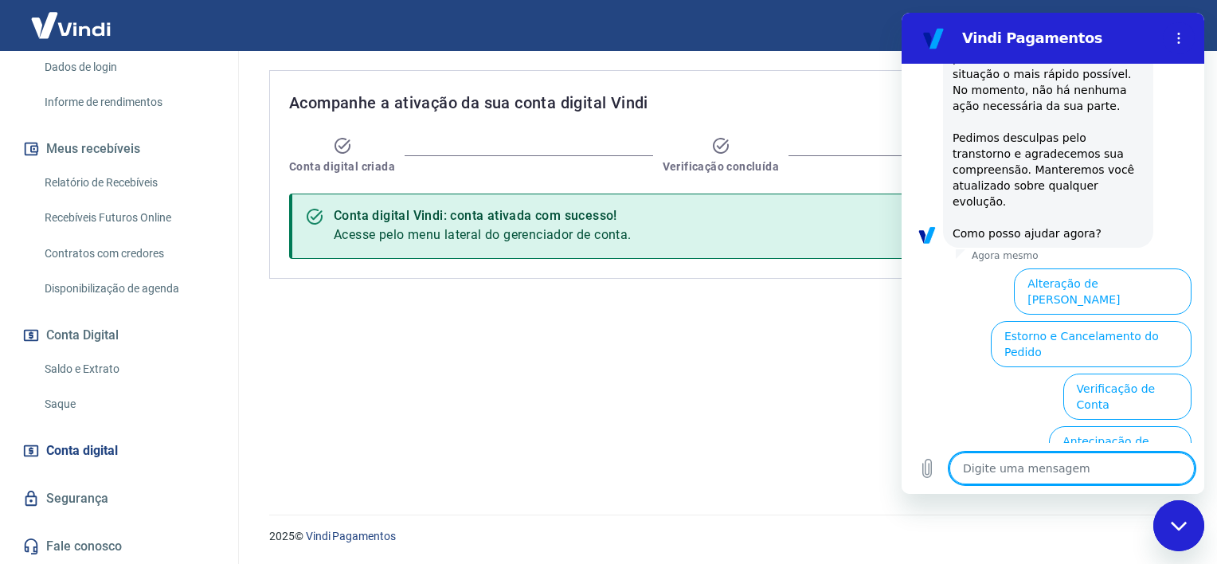
scroll to position [525, 0]
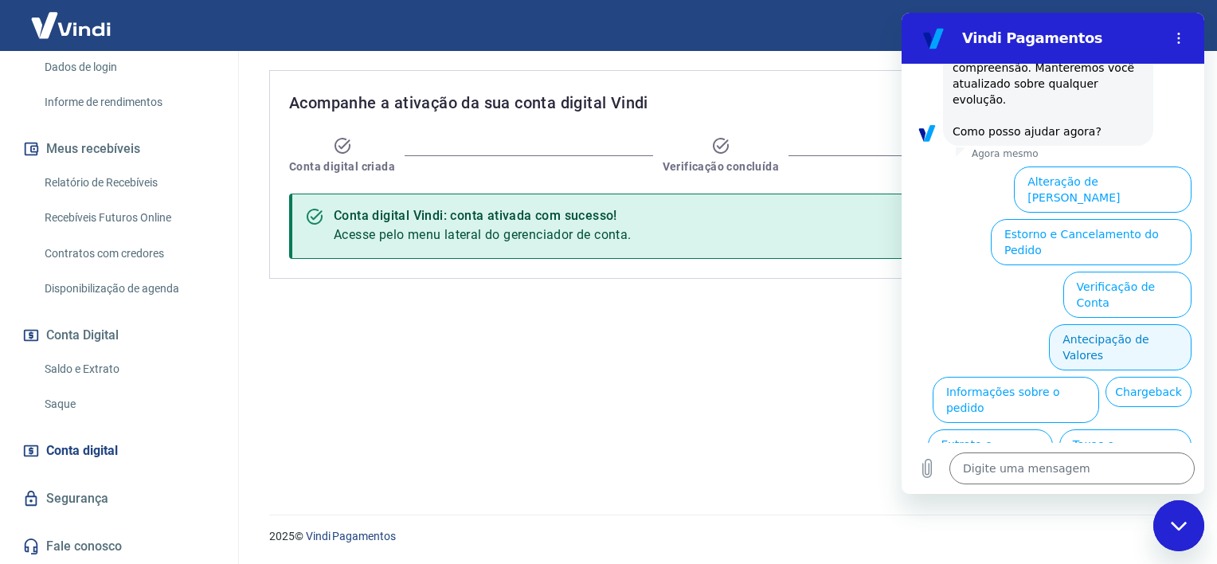
click at [1129, 324] on button "Antecipação de Valores" at bounding box center [1120, 347] width 143 height 46
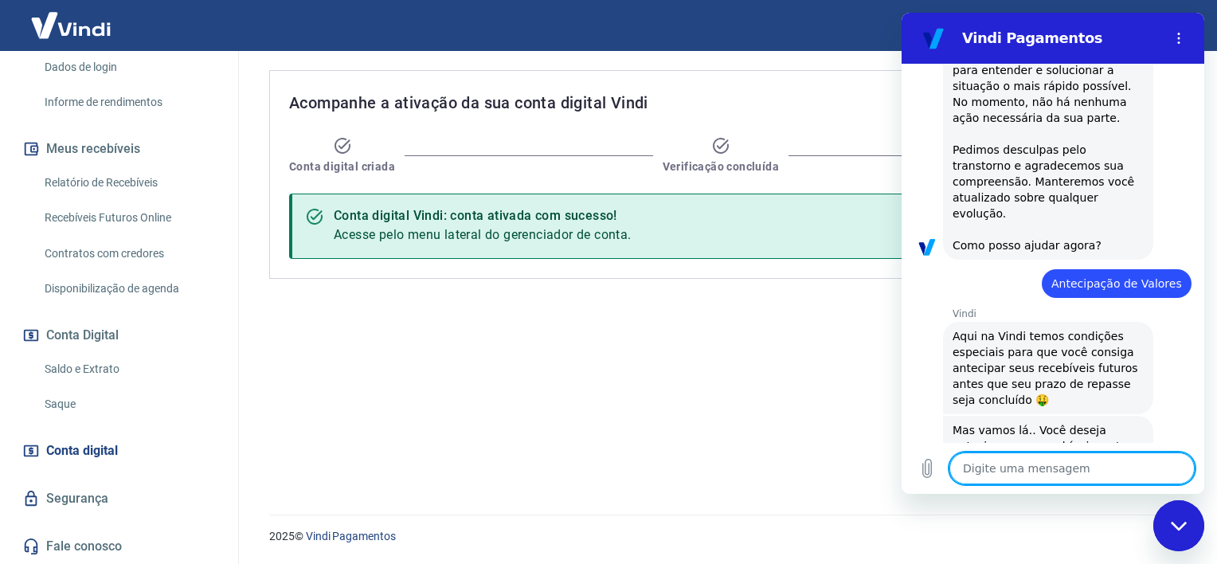
scroll to position [487, 0]
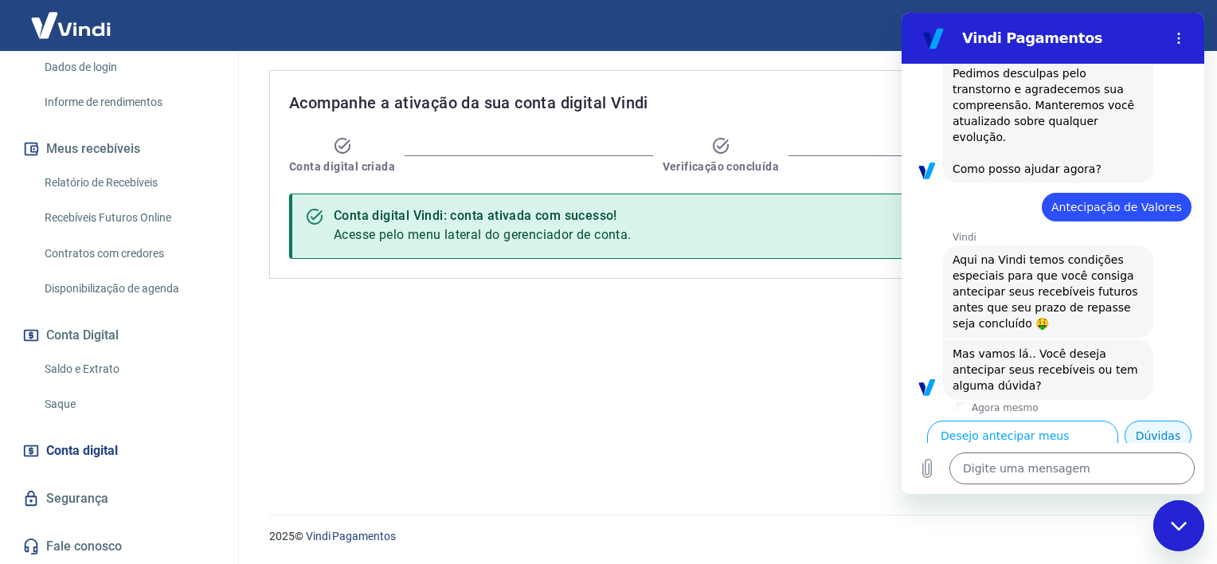
click at [1153, 421] on button "Dúvidas" at bounding box center [1158, 436] width 67 height 30
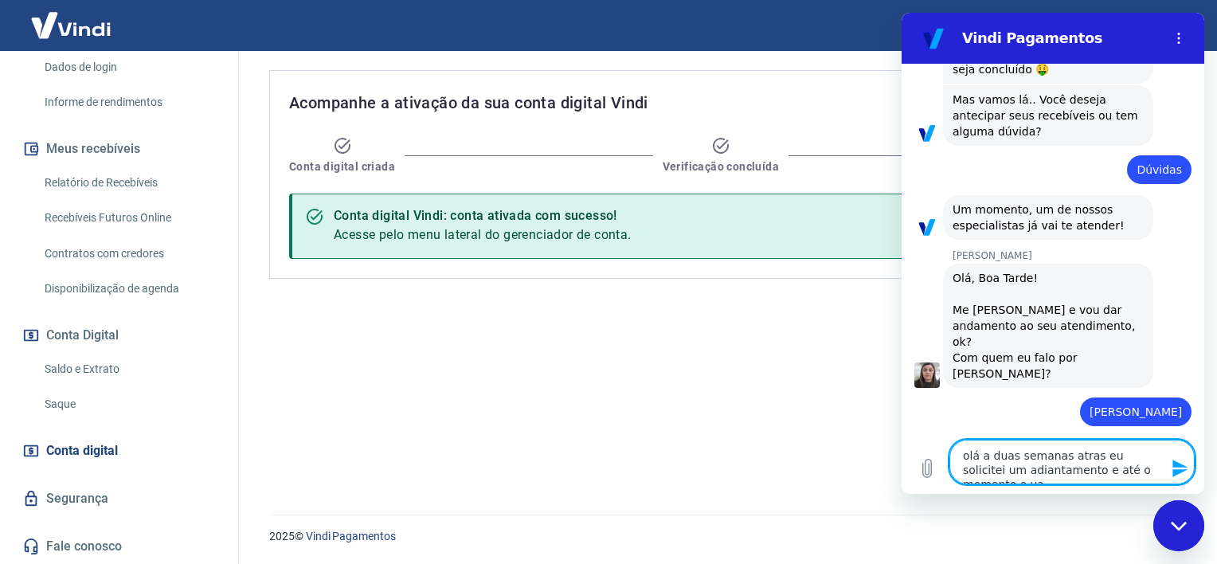
scroll to position [745, 0]
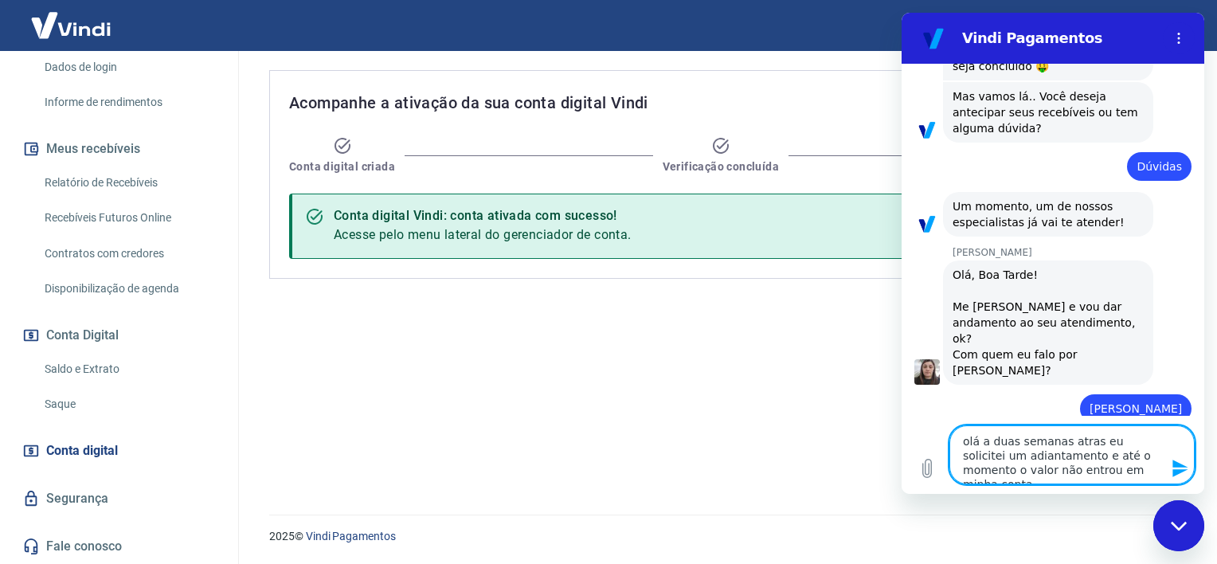
click at [1115, 475] on textarea "olá a duas semanas atras eu solicitei um adiantamento e até o momento o valor n…" at bounding box center [1071, 454] width 245 height 59
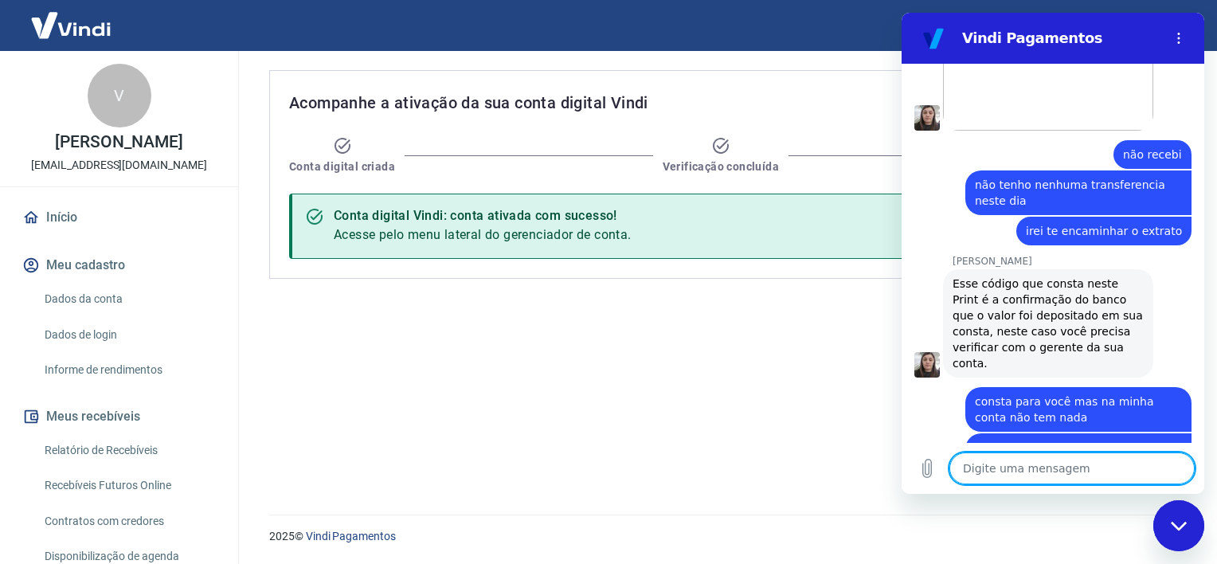
scroll to position [1778, 0]
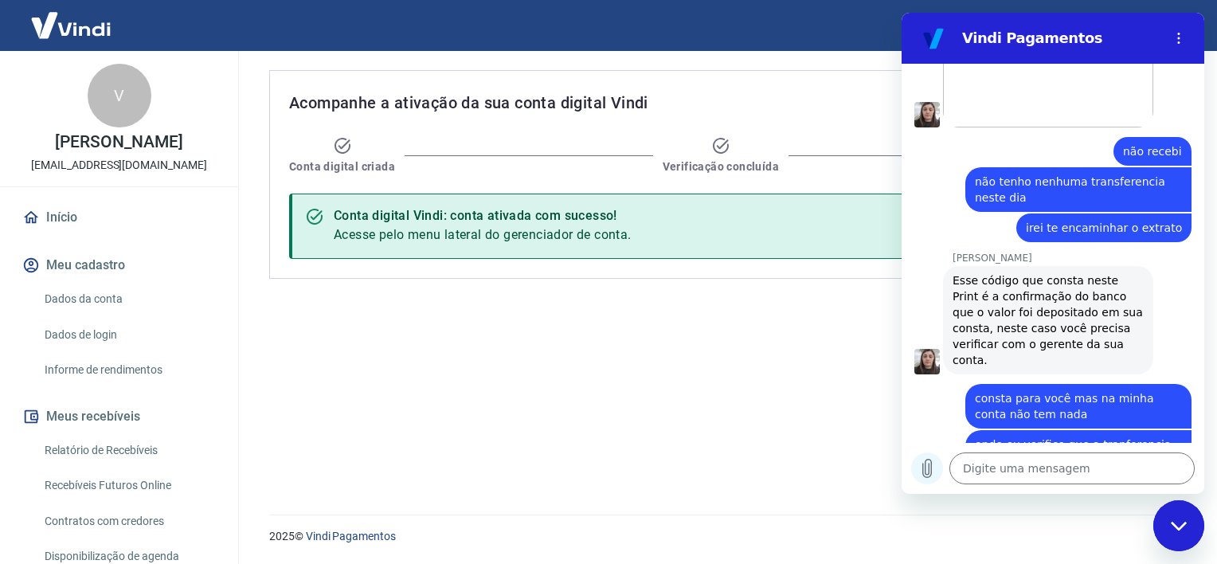
click at [929, 452] on button "Carregar arquivo" at bounding box center [927, 468] width 32 height 32
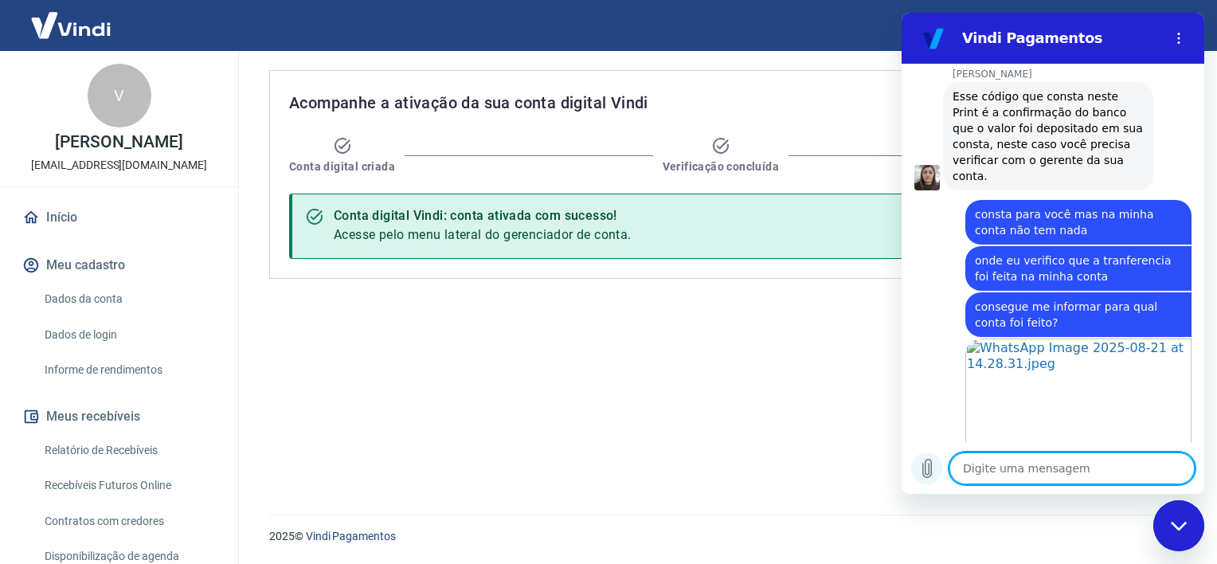
scroll to position [1965, 0]
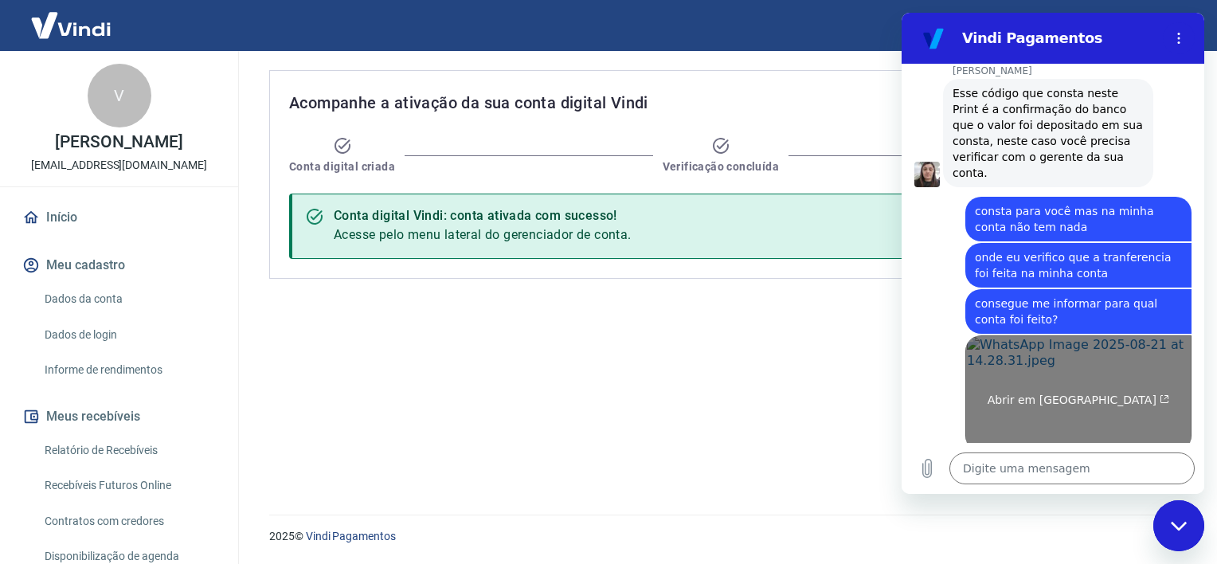
click at [1080, 335] on link "Abrir em nova aba" at bounding box center [1078, 393] width 226 height 116
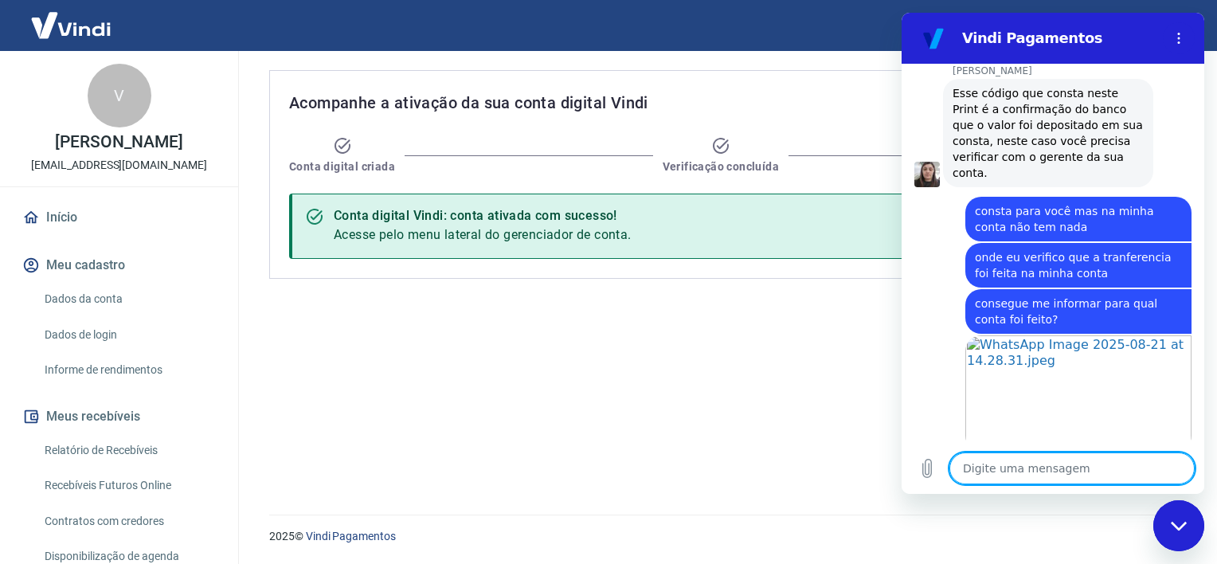
click at [974, 472] on textarea at bounding box center [1071, 468] width 245 height 32
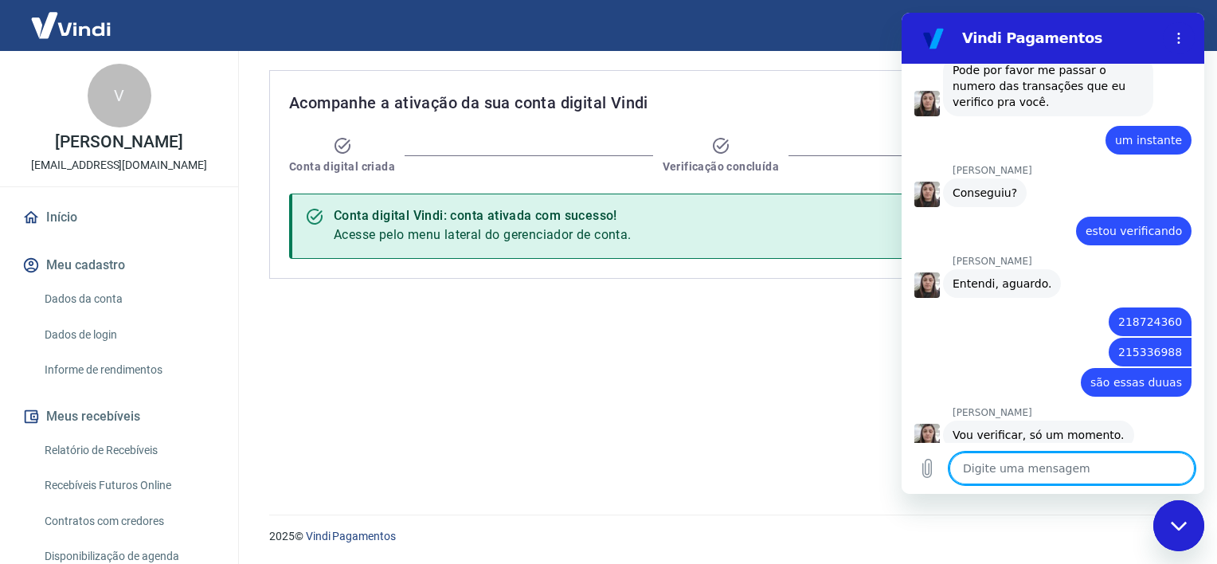
scroll to position [2972, 0]
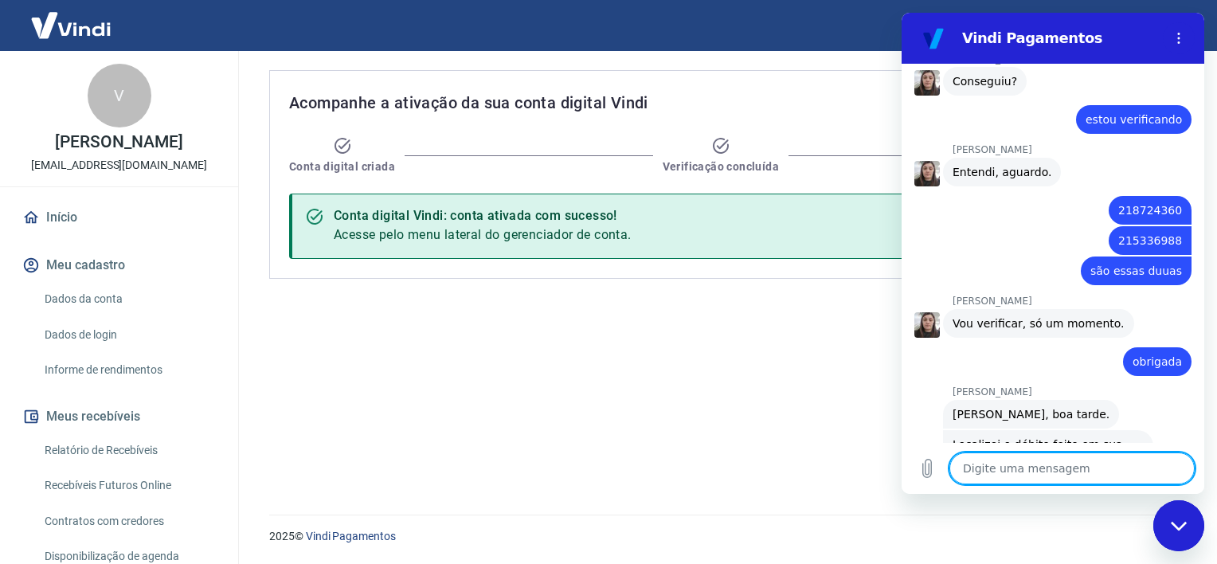
click at [998, 460] on textarea at bounding box center [1071, 468] width 245 height 32
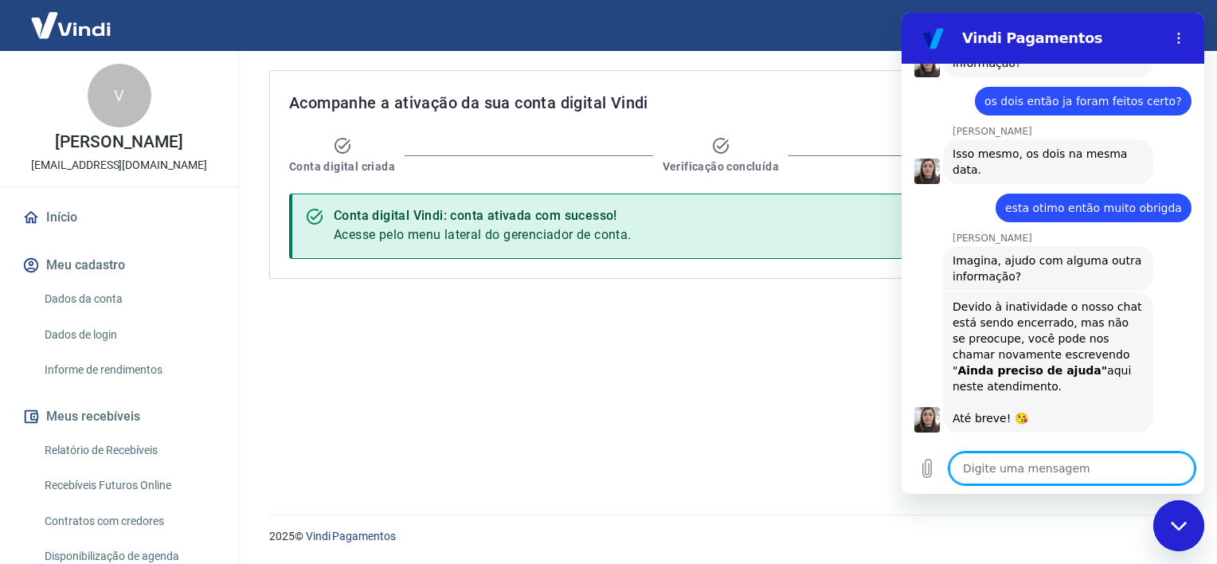
scroll to position [3417, 0]
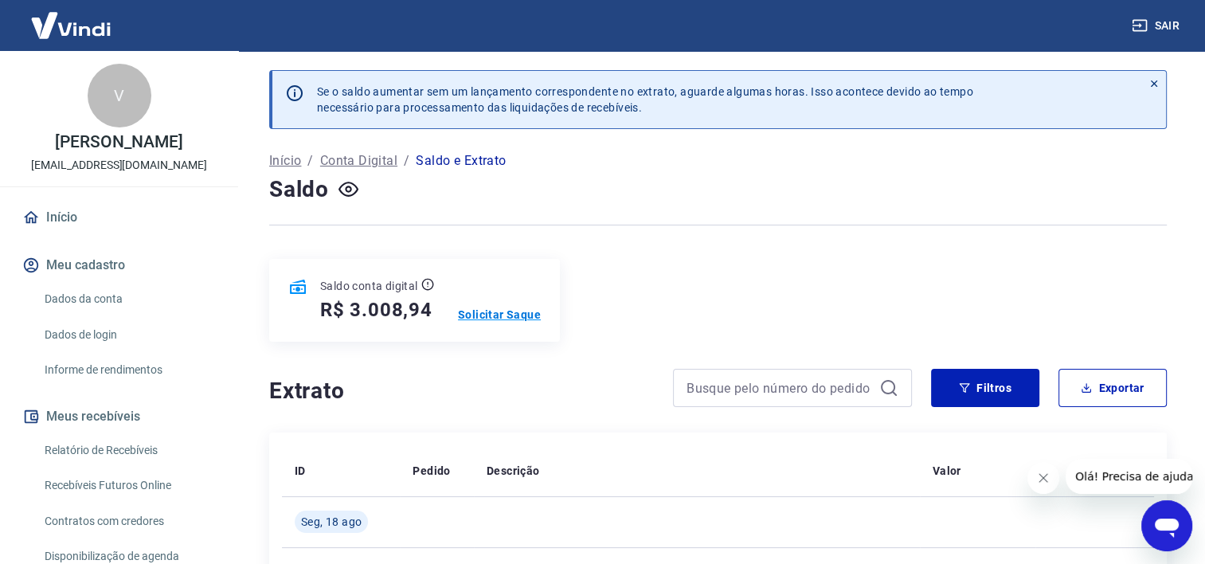
click at [521, 312] on p "Solicitar Saque" at bounding box center [499, 315] width 83 height 16
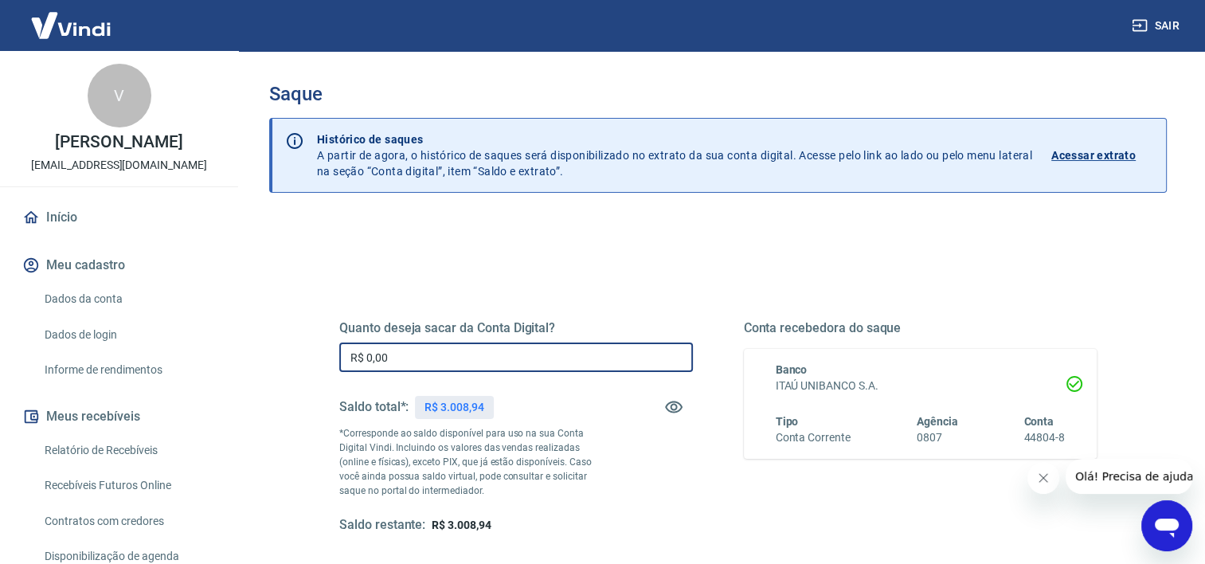
click at [501, 342] on input "R$ 0,00" at bounding box center [516, 356] width 354 height 29
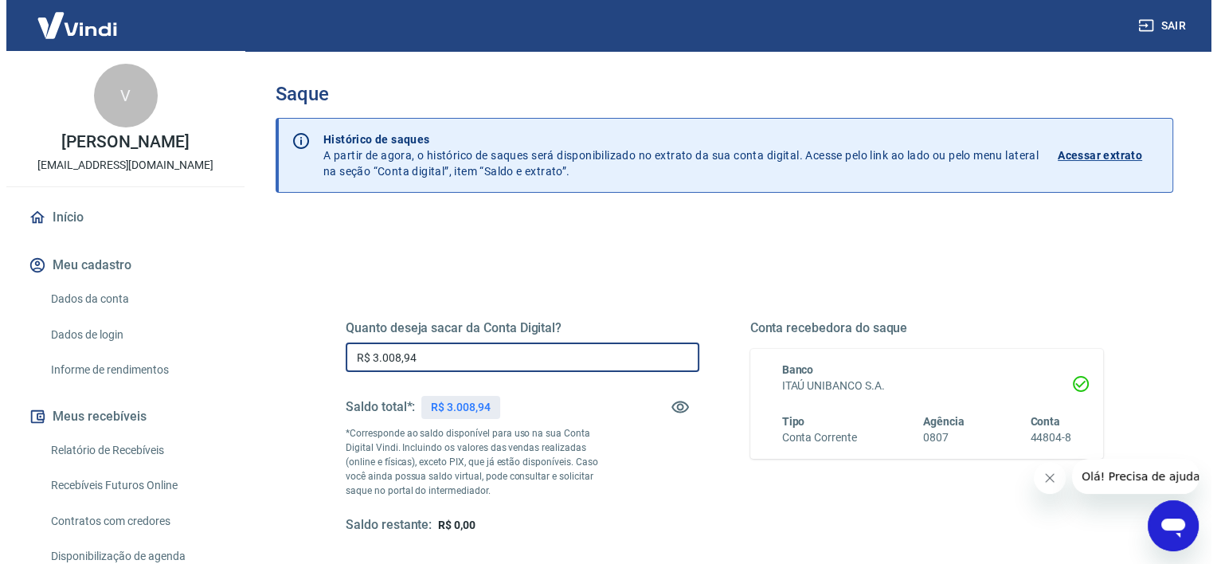
scroll to position [223, 0]
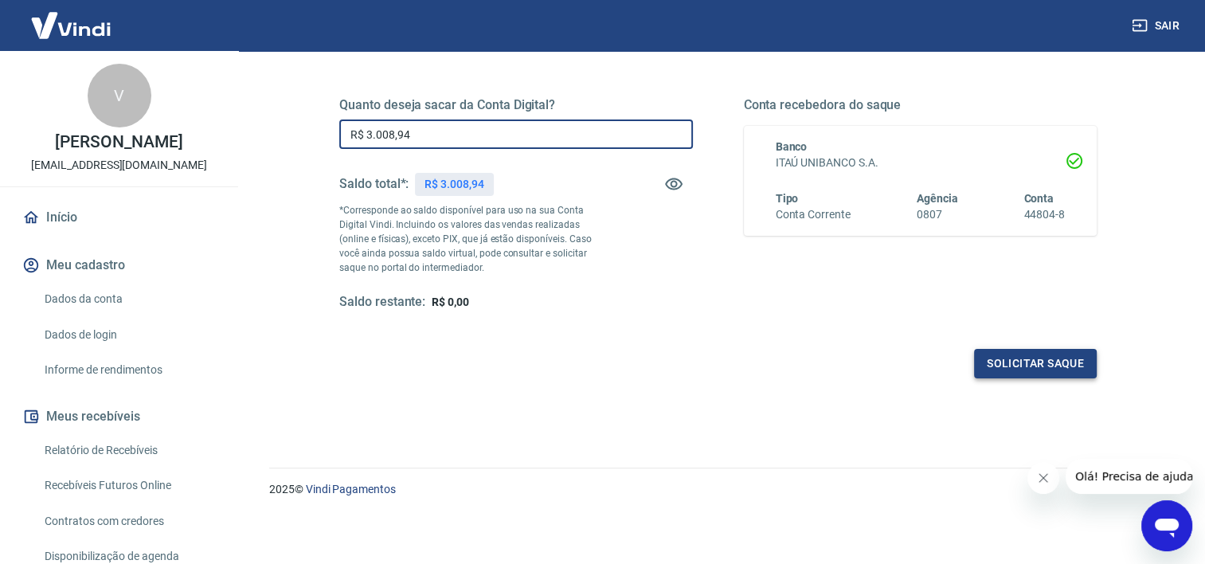
type input "R$ 3.008,94"
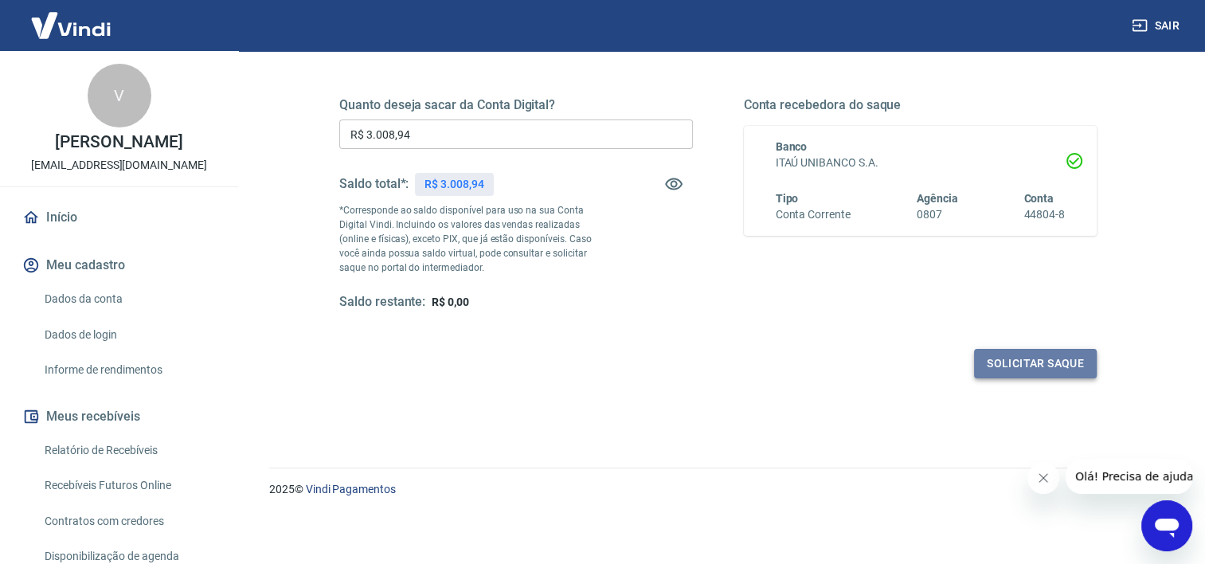
click at [1039, 366] on button "Solicitar saque" at bounding box center [1035, 363] width 123 height 29
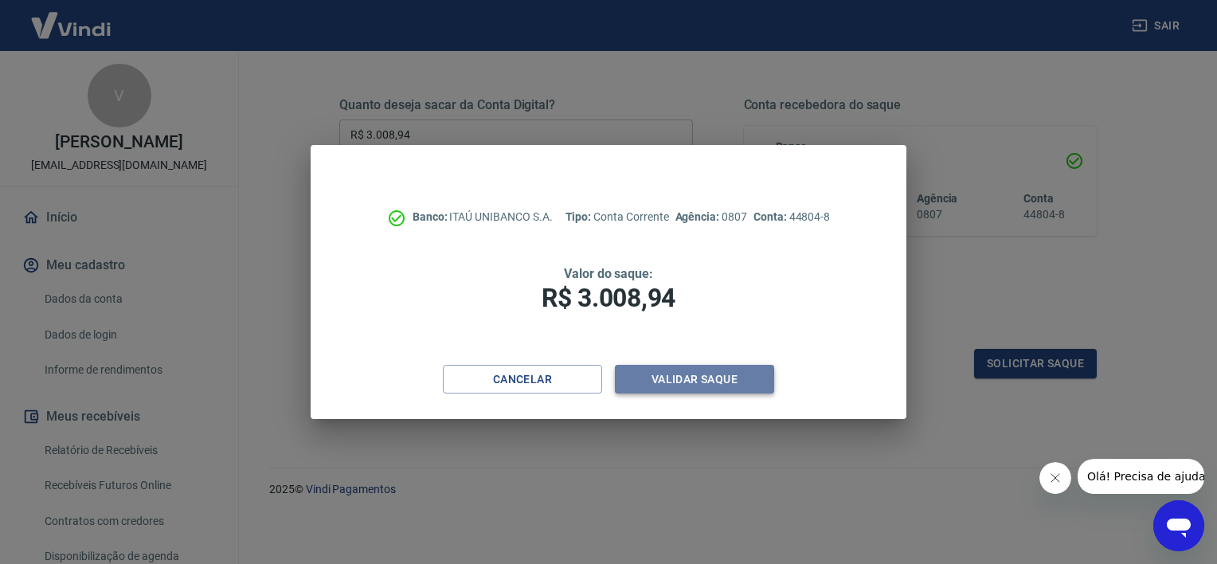
click at [697, 375] on button "Validar saque" at bounding box center [694, 379] width 159 height 29
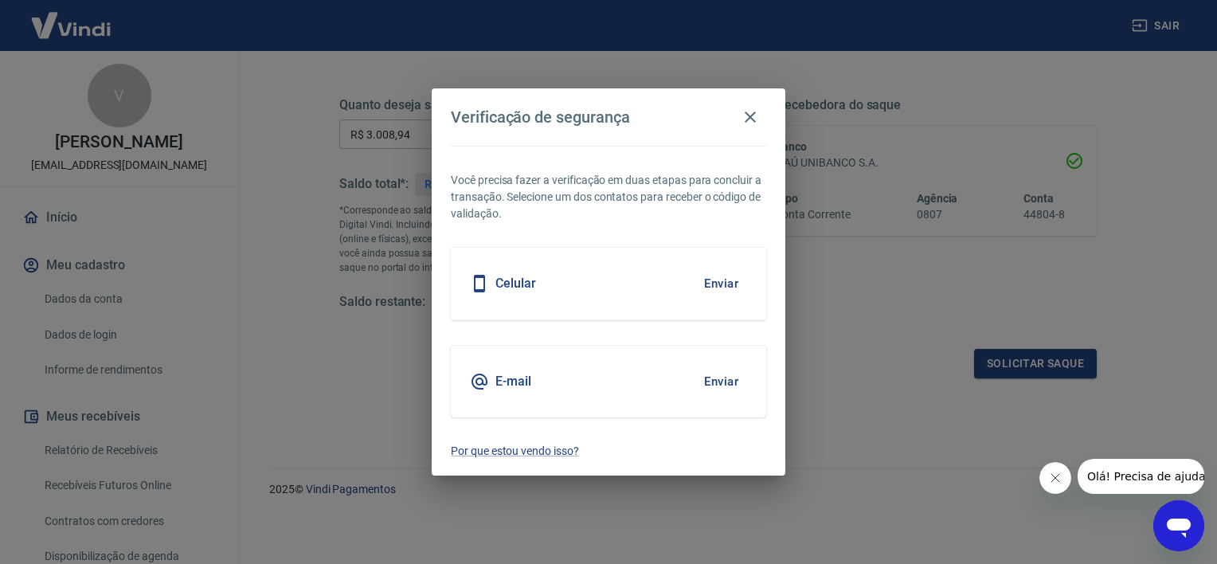
click at [730, 274] on button "Enviar" at bounding box center [721, 283] width 52 height 33
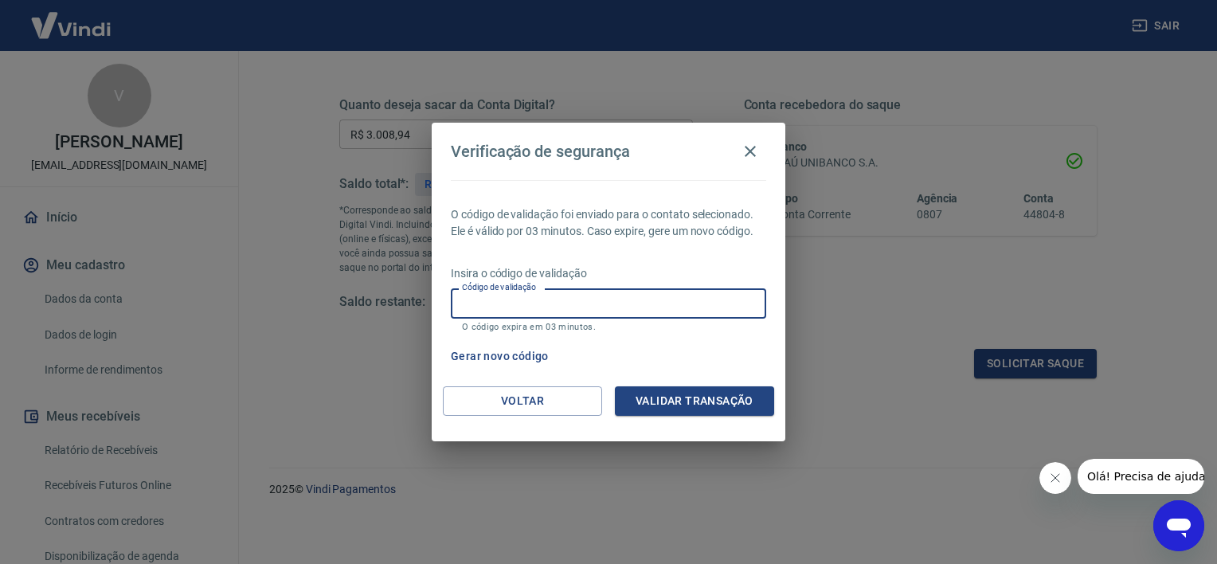
click at [644, 309] on input "Código de validação" at bounding box center [608, 302] width 315 height 29
type input "881665"
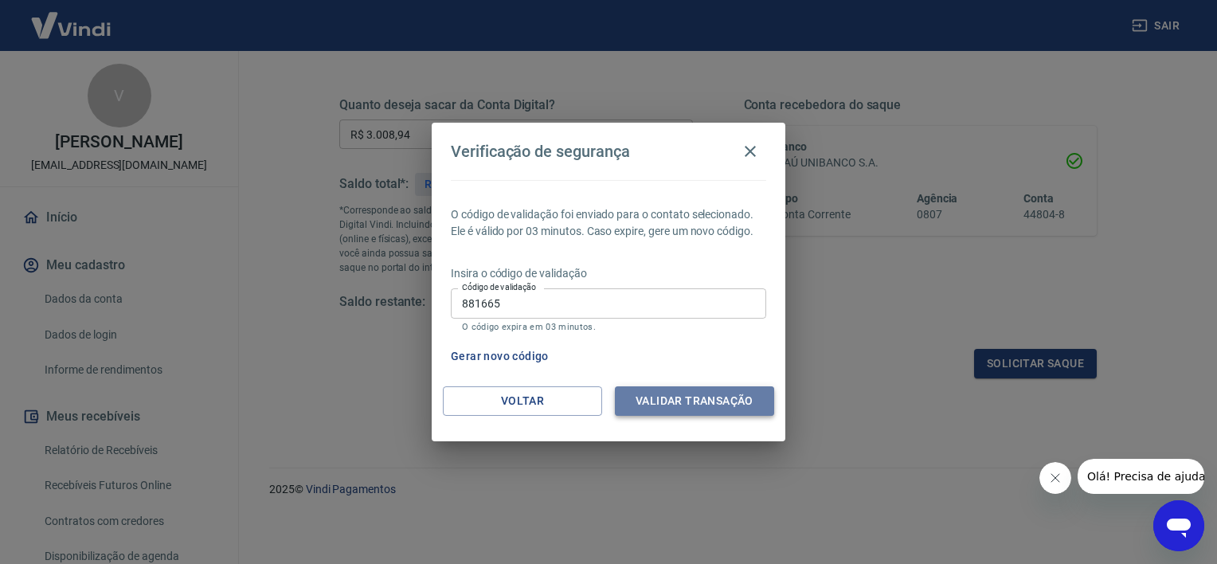
click at [678, 387] on button "Validar transação" at bounding box center [694, 400] width 159 height 29
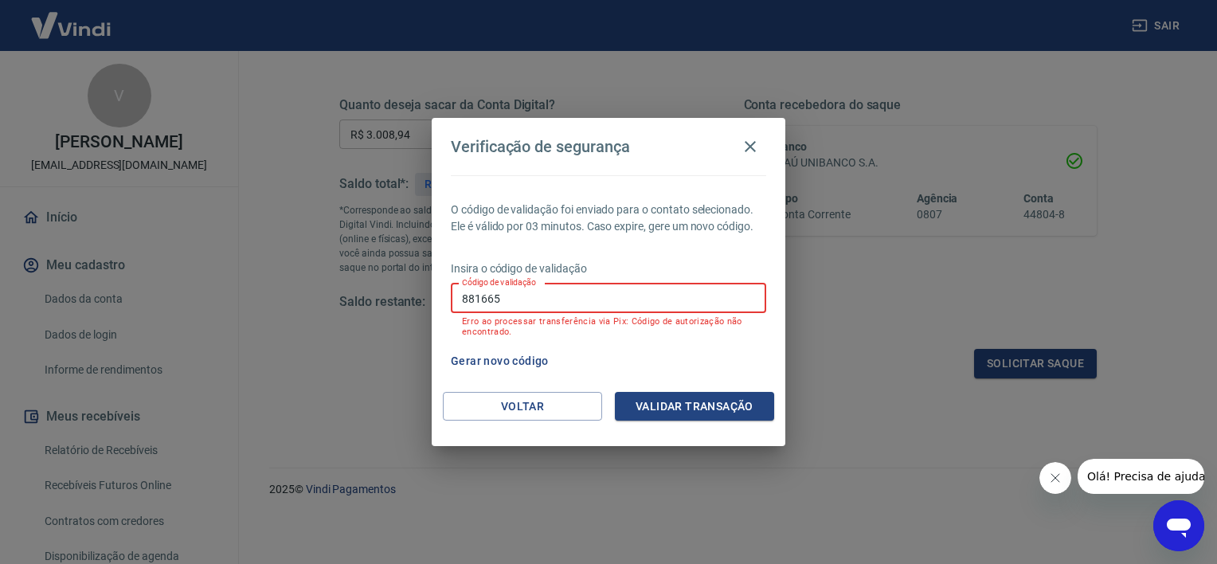
click at [621, 304] on input "881665" at bounding box center [608, 298] width 315 height 29
click at [492, 355] on button "Gerar novo código" at bounding box center [499, 360] width 111 height 29
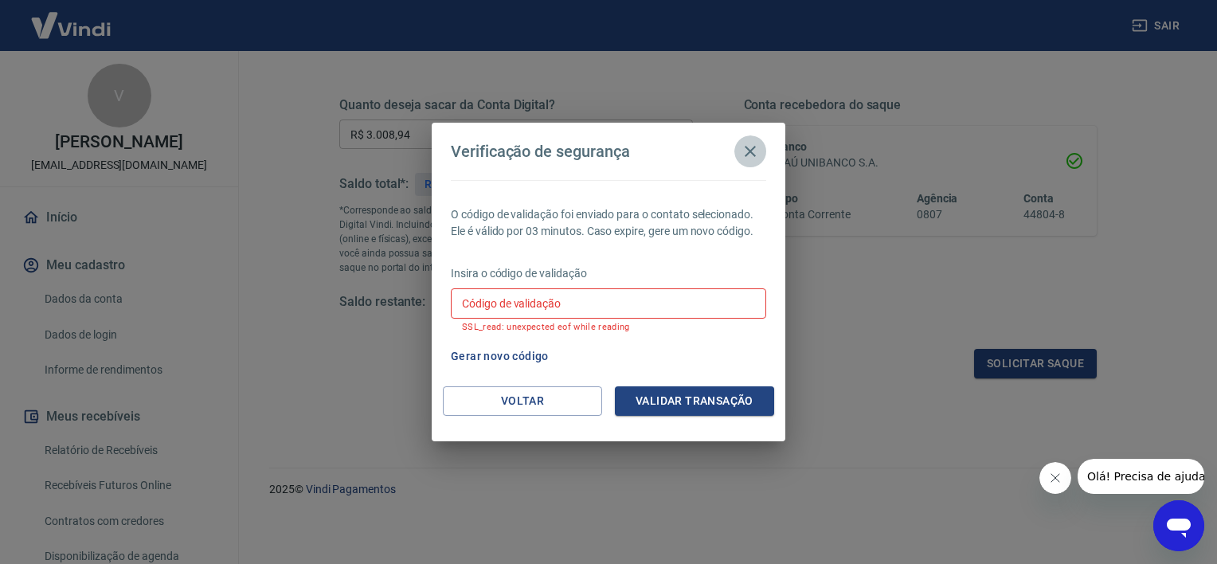
click at [750, 159] on icon "button" at bounding box center [750, 151] width 19 height 19
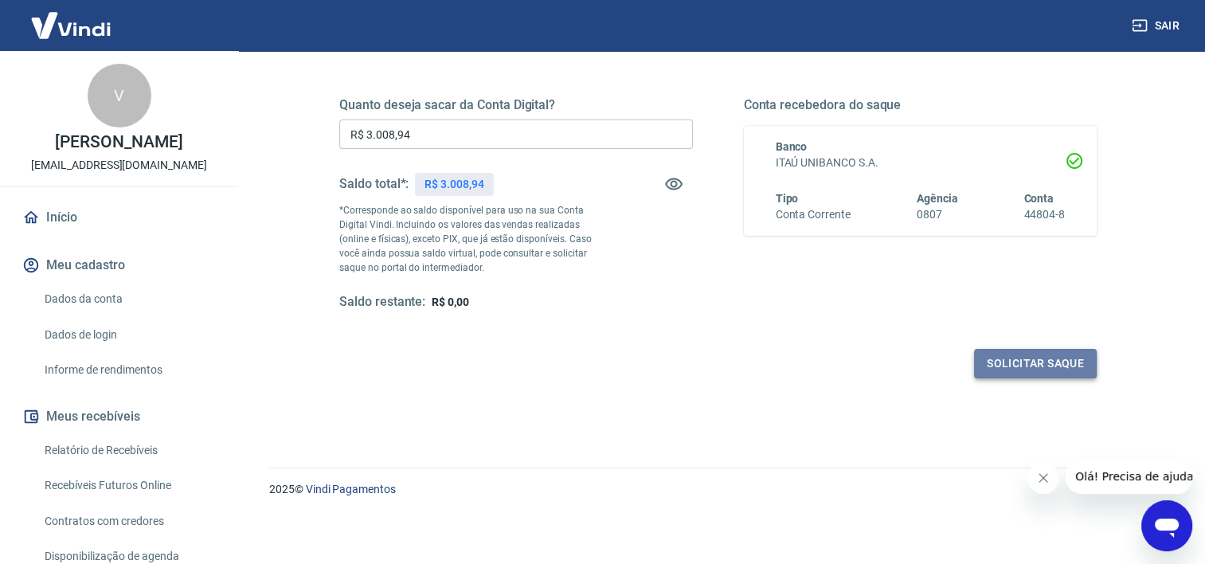
click at [994, 354] on button "Solicitar saque" at bounding box center [1035, 363] width 123 height 29
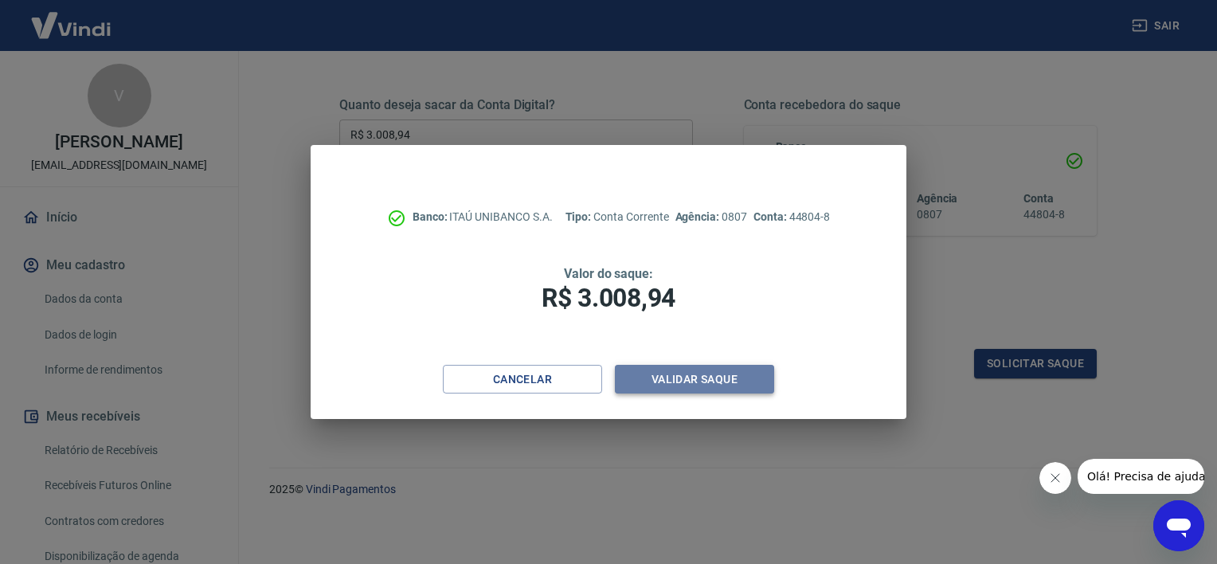
click at [735, 378] on button "Validar saque" at bounding box center [694, 379] width 159 height 29
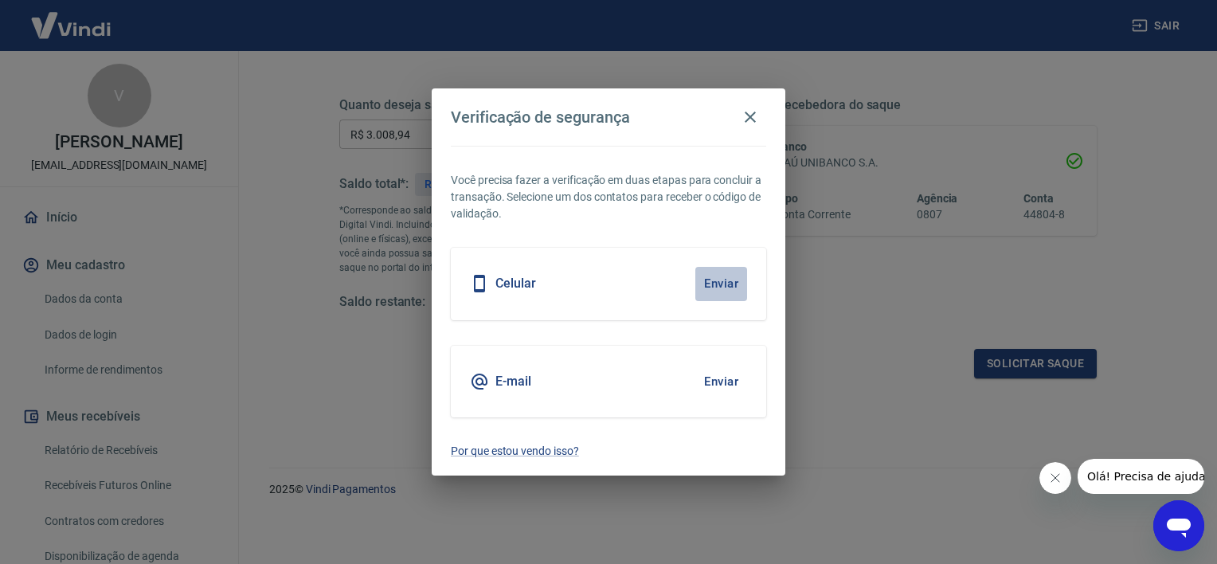
click at [720, 274] on button "Enviar" at bounding box center [721, 283] width 52 height 33
click at [714, 289] on button "Enviar" at bounding box center [721, 283] width 52 height 33
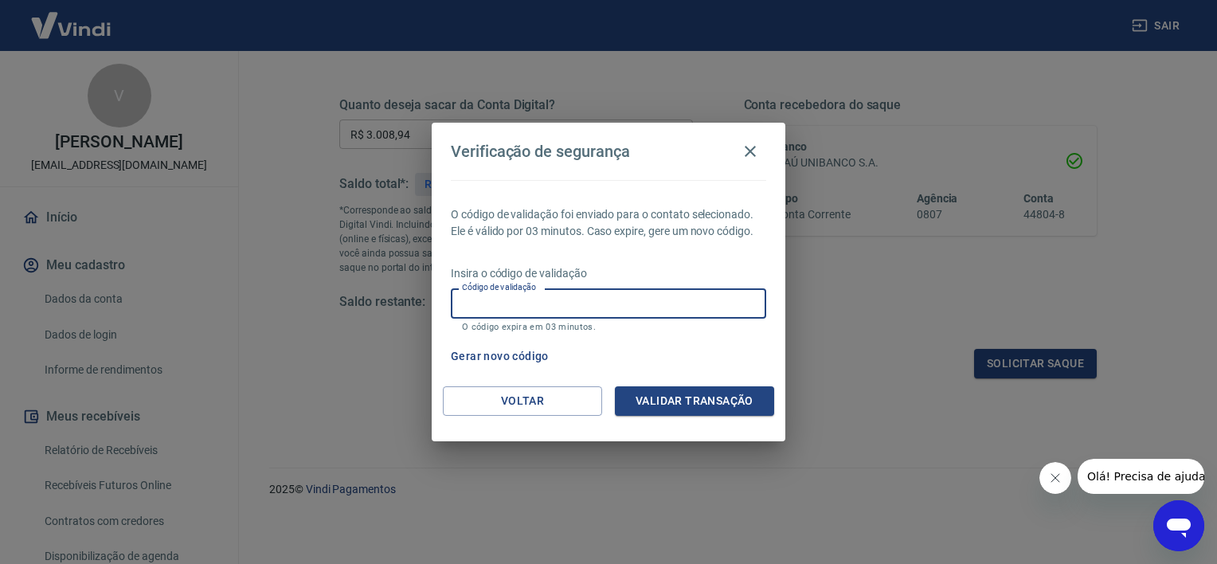
click at [643, 300] on input "Código de validação" at bounding box center [608, 302] width 315 height 29
type input "882665"
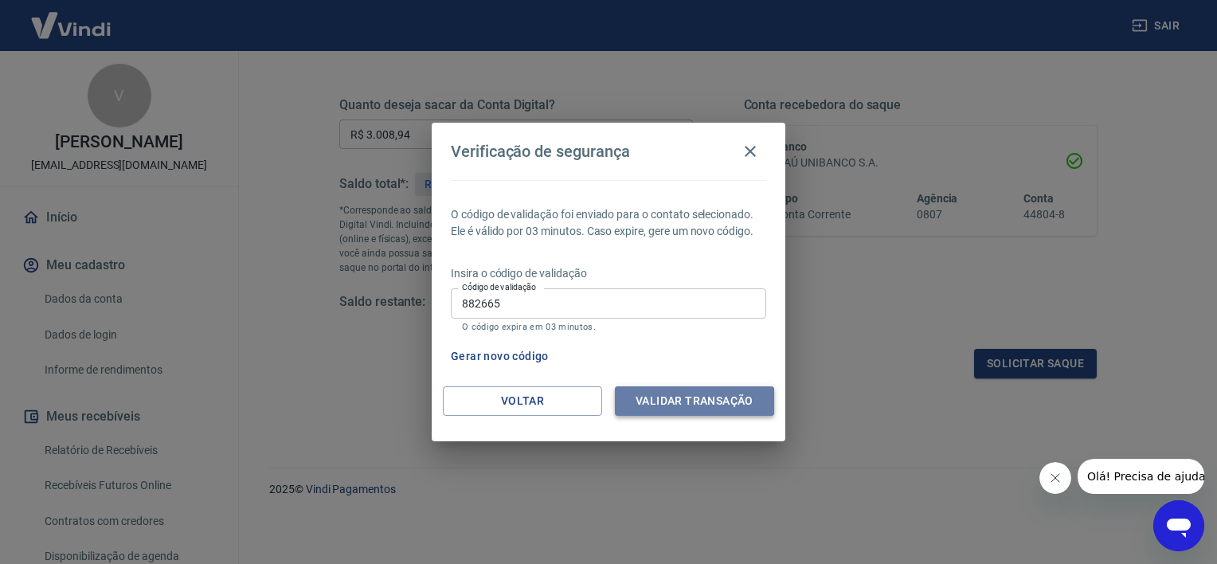
click at [689, 398] on button "Validar transação" at bounding box center [694, 400] width 159 height 29
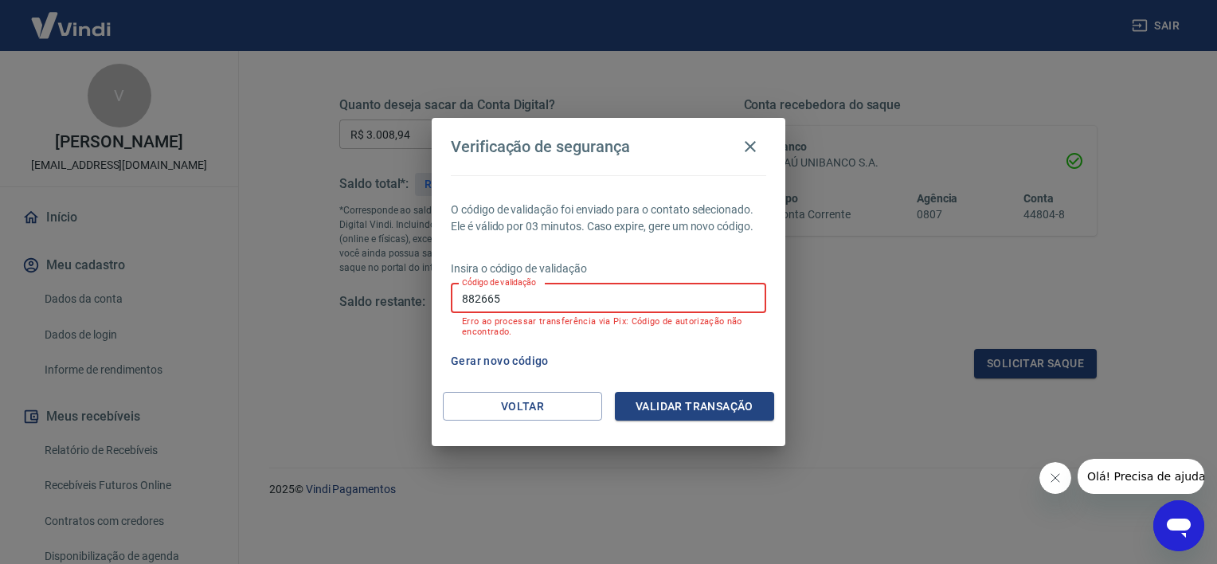
click at [688, 299] on input "882665" at bounding box center [608, 298] width 315 height 29
type input "218641"
click at [710, 413] on button "Validar transação" at bounding box center [694, 406] width 159 height 29
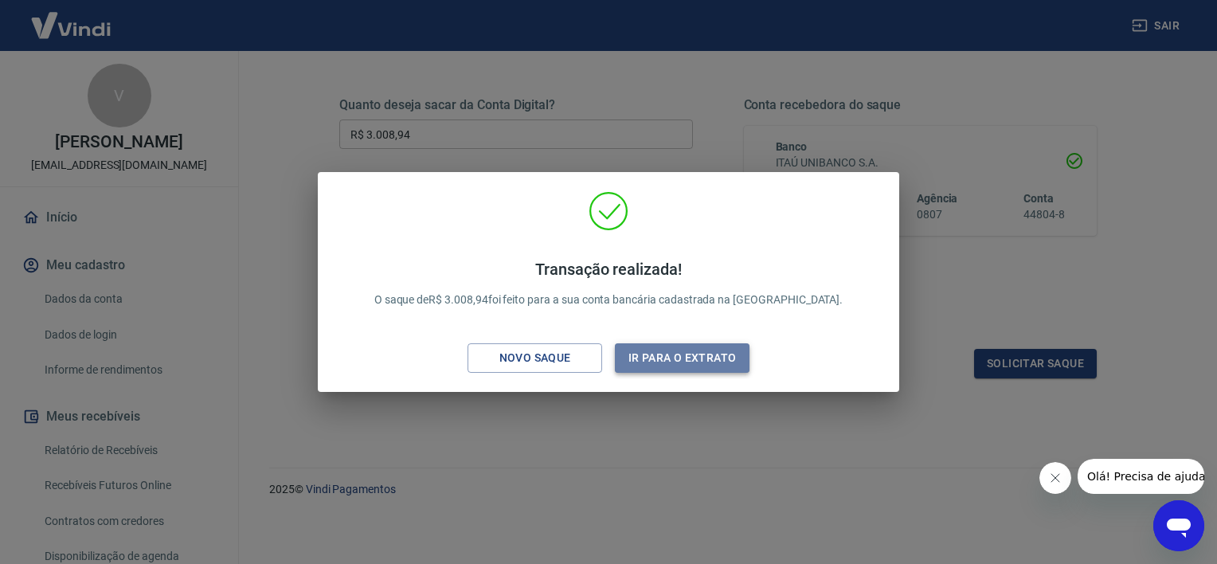
click at [698, 366] on button "Ir para o extrato" at bounding box center [682, 357] width 135 height 29
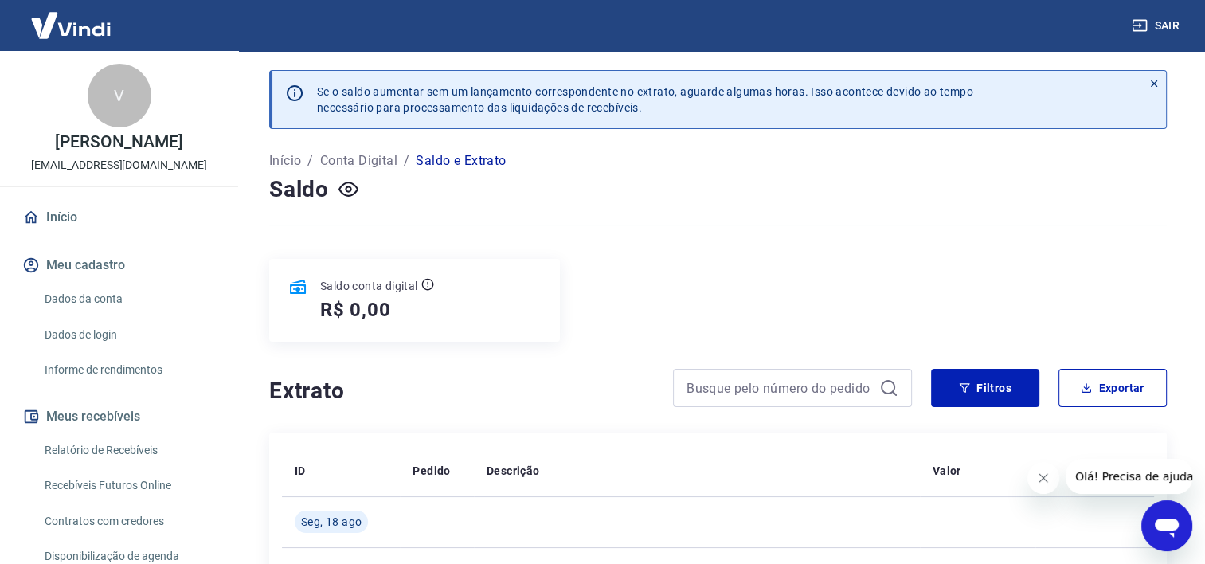
scroll to position [284, 0]
